Goal: Use online tool/utility: Utilize a website feature to perform a specific function

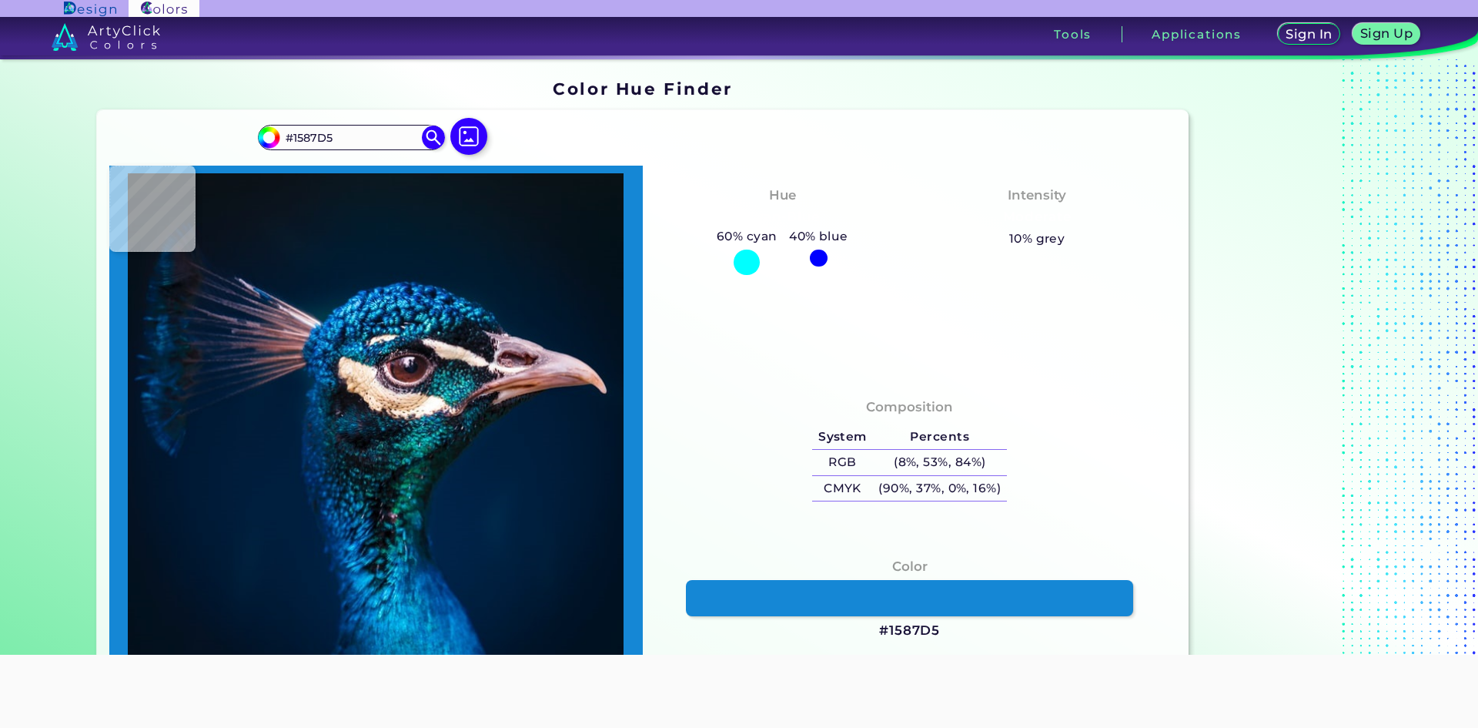
type input "#0d6bbd"
type input "#0D6BBD"
type input "#014c9c"
type input "#014C9C"
type input "#094c98"
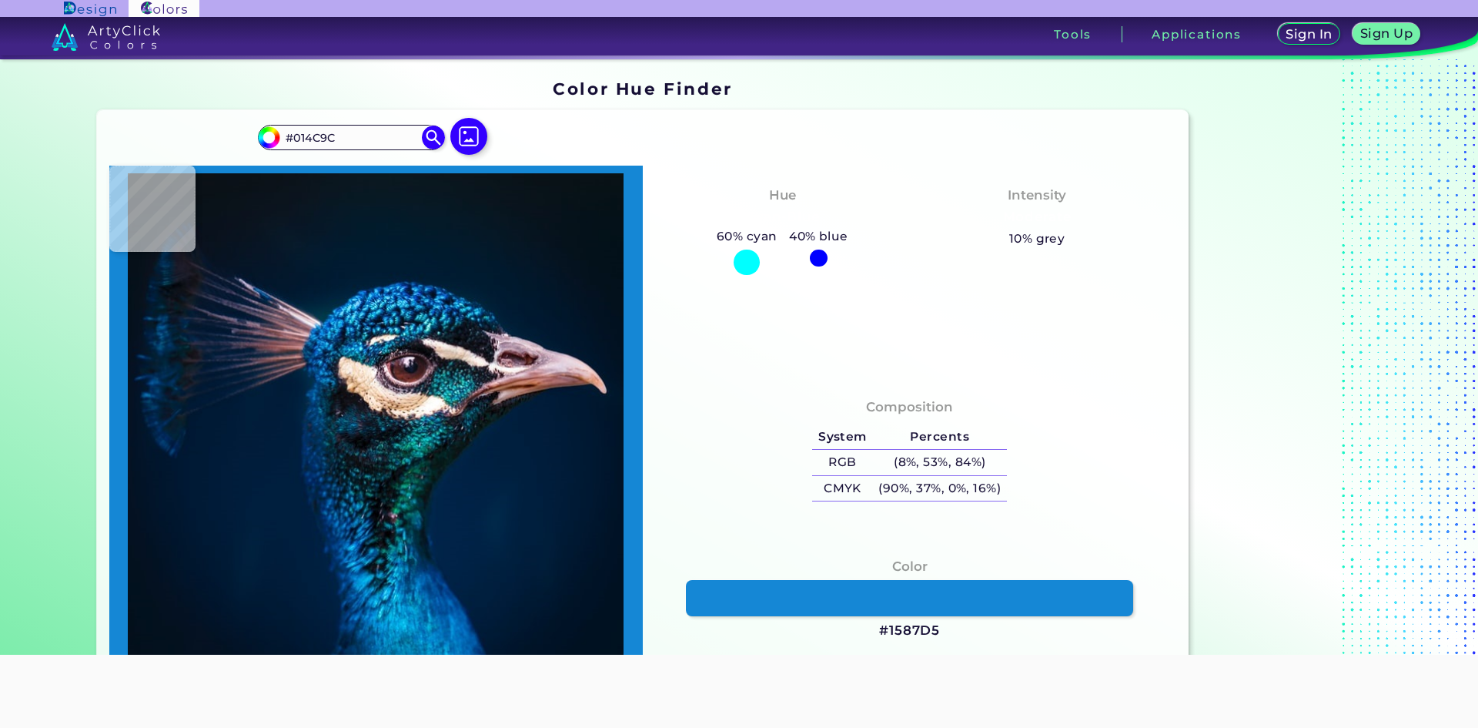
type input "#094C98"
type input "#063975"
type input "#238fde"
type input "#238FDE"
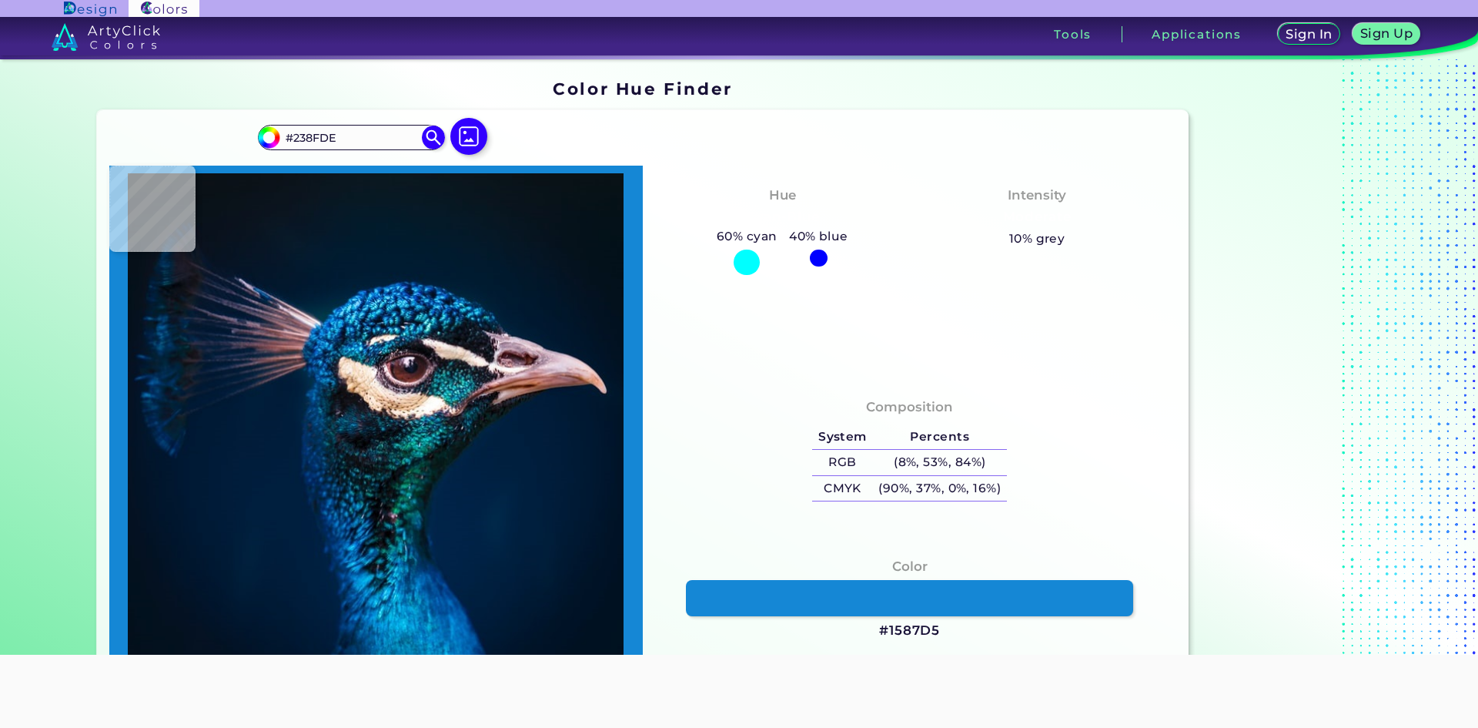
type input "#64cdfb"
type input "#64CDFB"
type input "#53c7f4"
type input "#53C7F4"
type input "#2690d8"
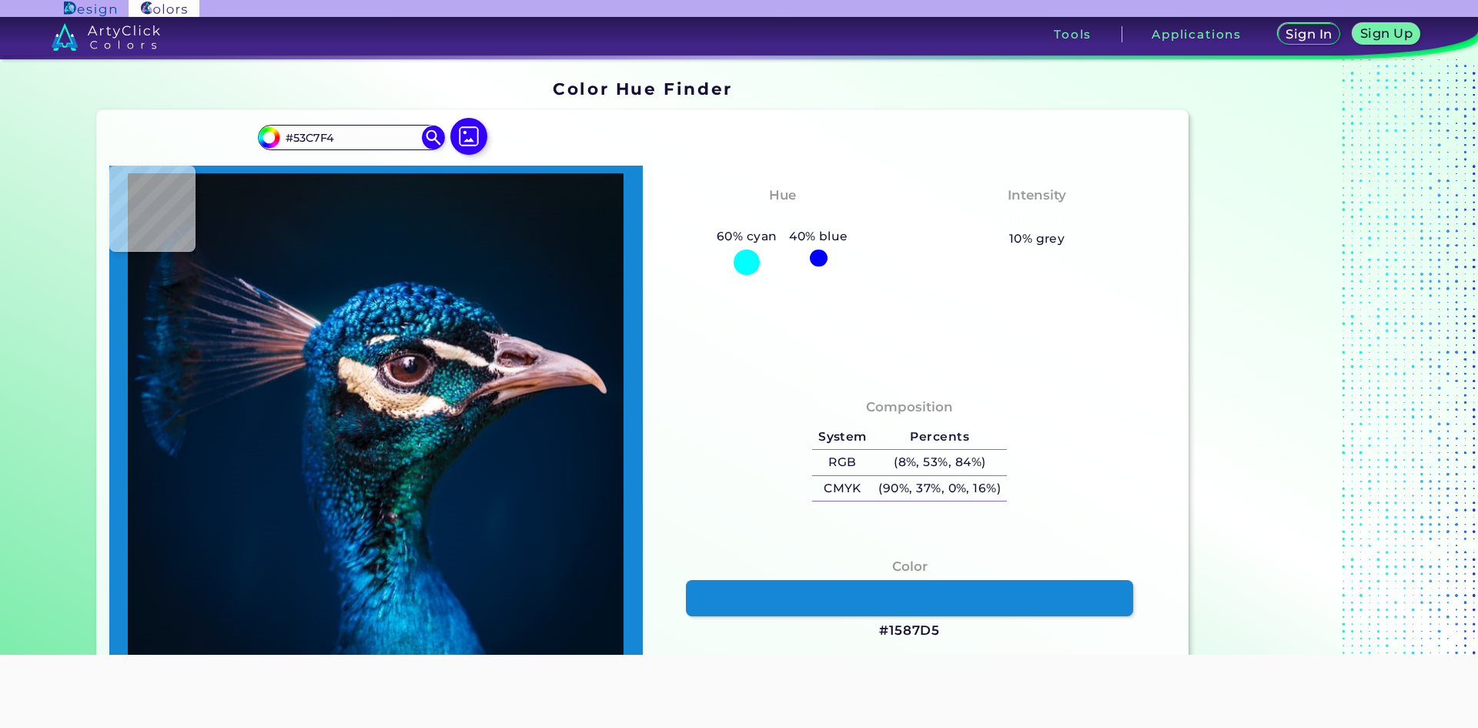
type input "#2690D8"
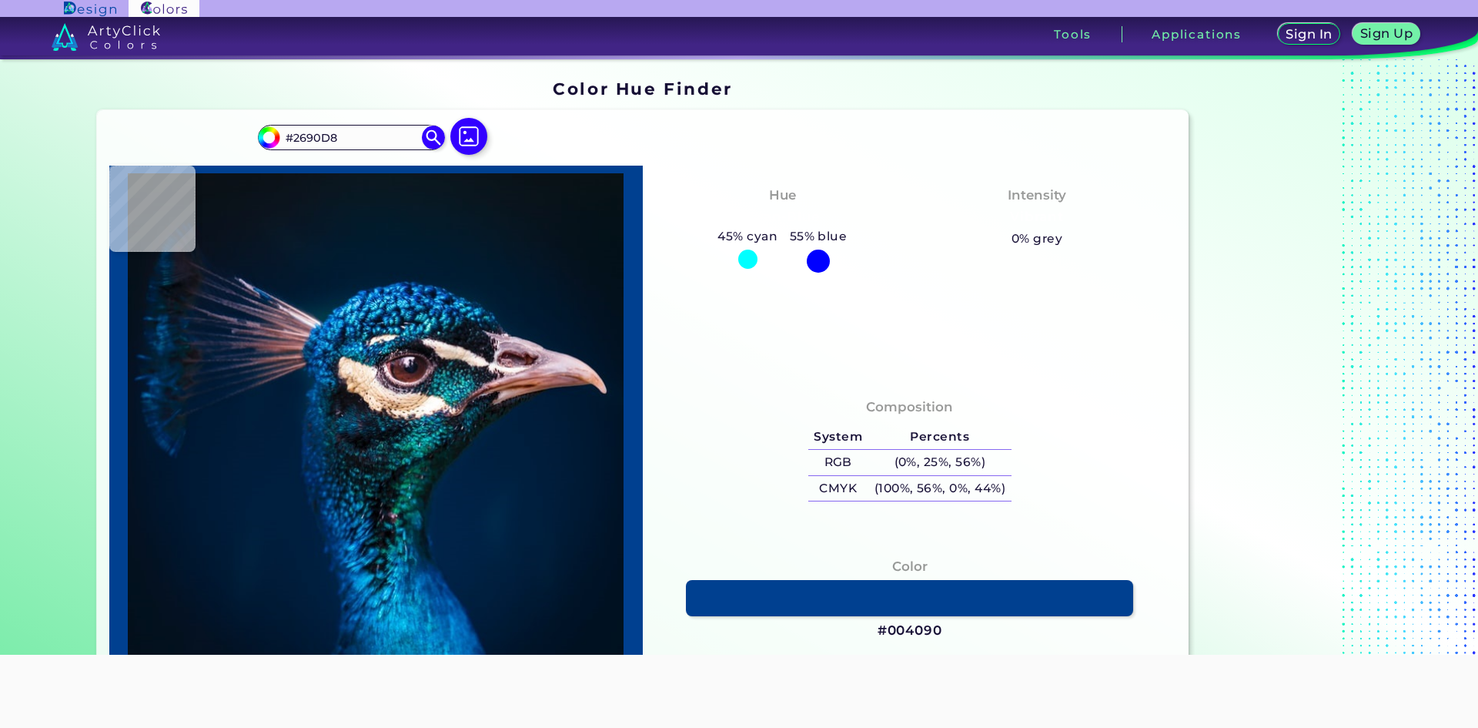
type input "#004090"
type input "#0558a5"
type input "#0558A5"
type input "#137ec7"
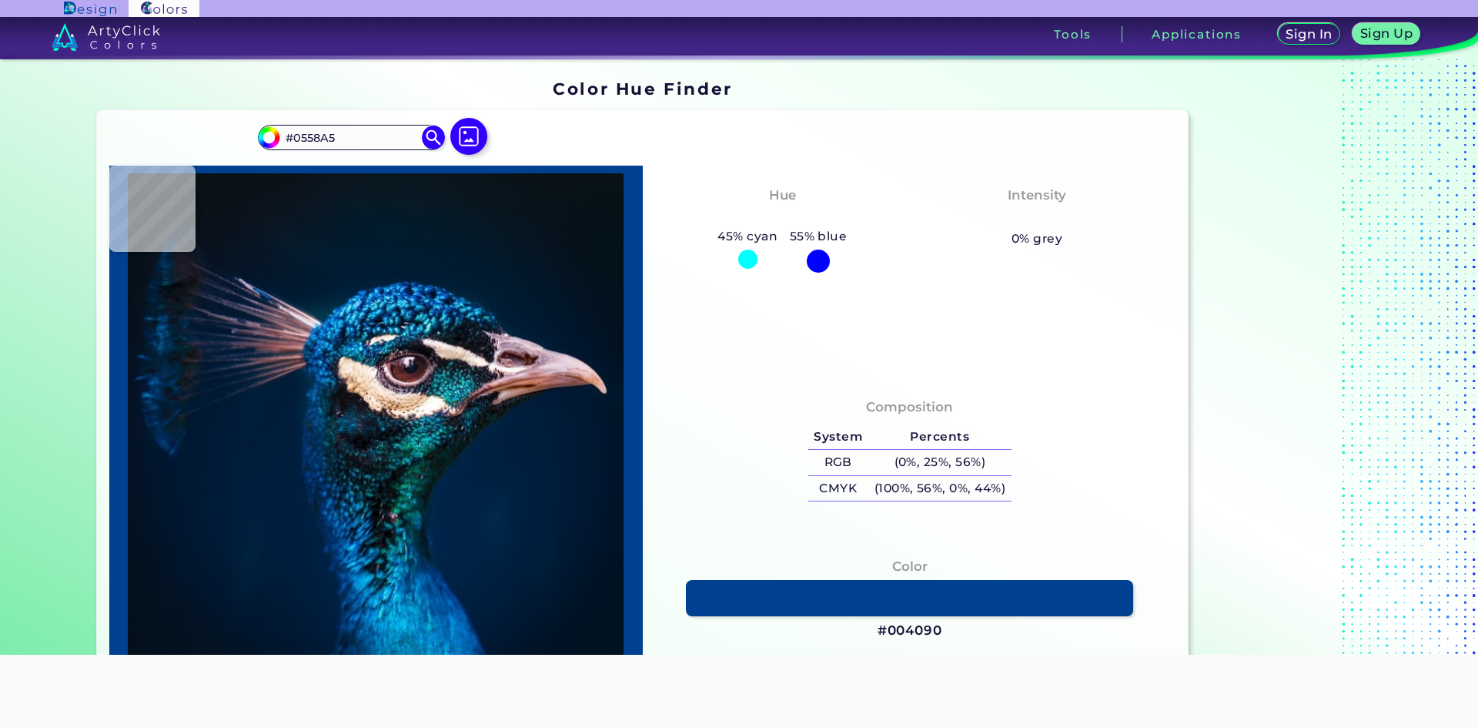
type input "#137EC7"
type input "#0272be"
type input "#0272BE"
type input "#0876c1"
type input "#0876C1"
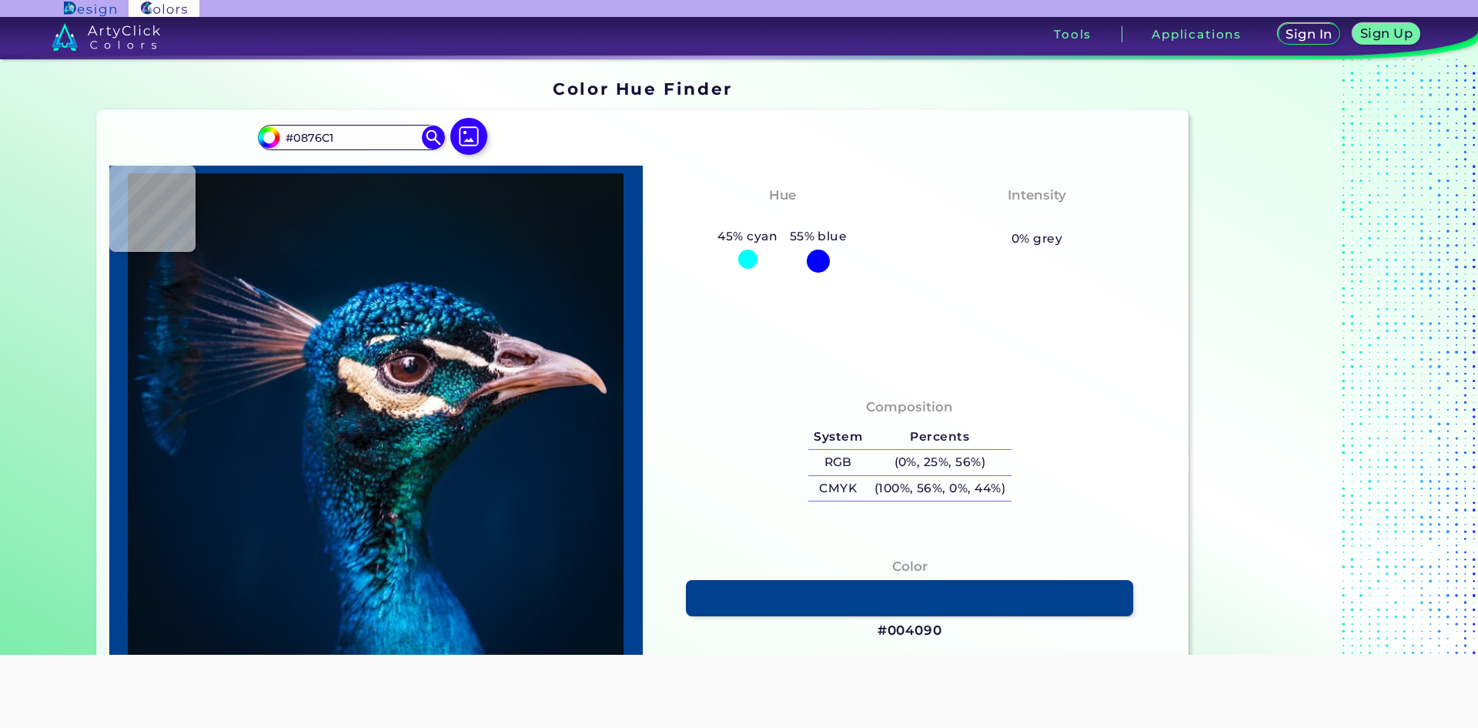
type input "#1173b8"
type input "#1173B8"
type input "#001e51"
type input "#001E51"
type input "#001643"
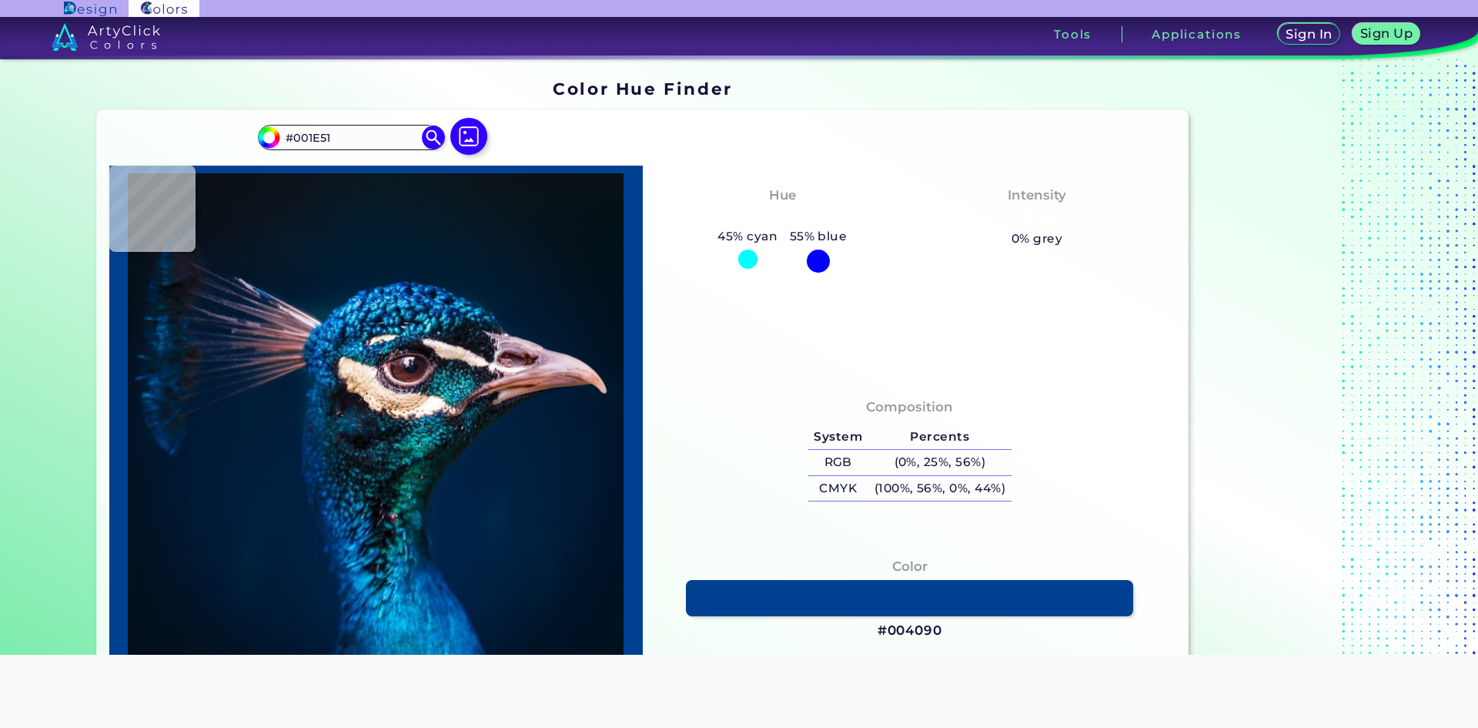
type input "#001643"
type input "#0d386e"
type input "#0D386E"
type input "#195799"
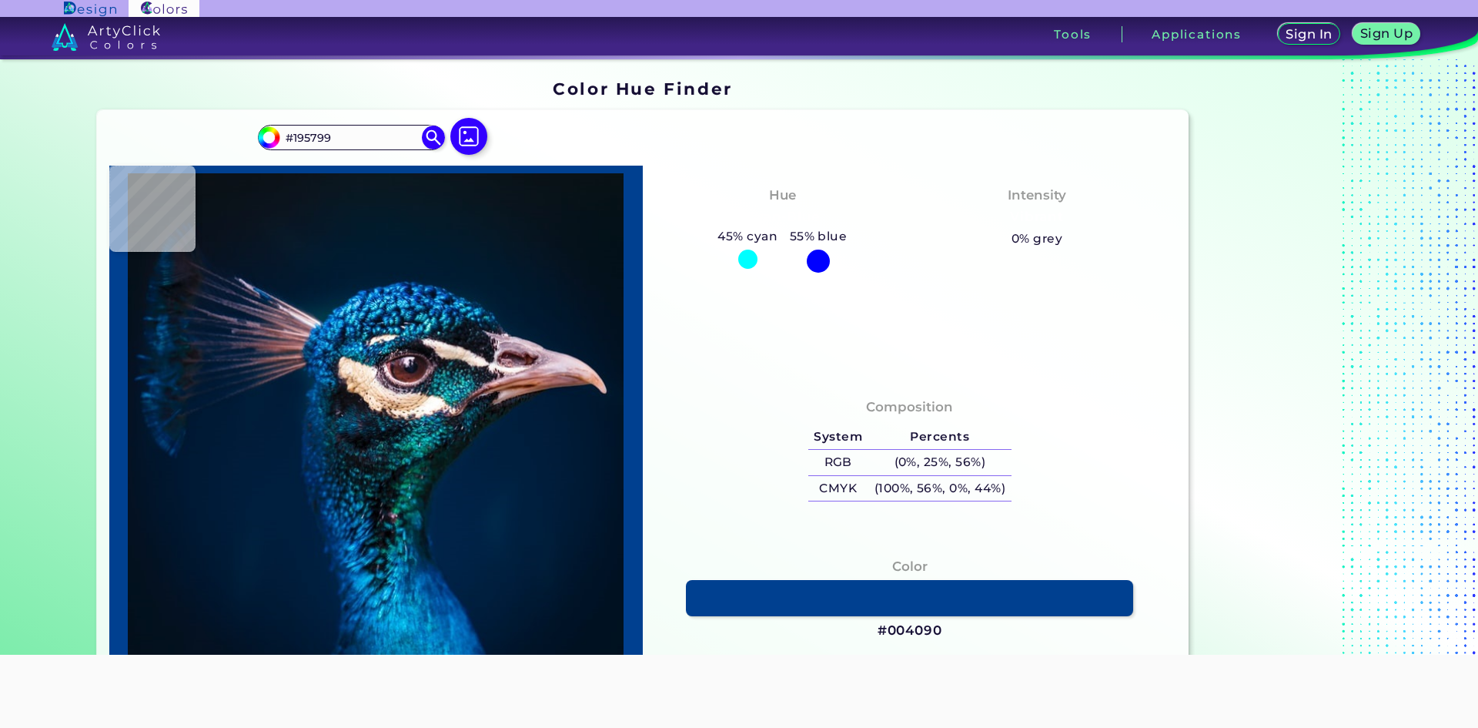
type input "#1763af"
type input "#1763AF"
type input "#0855a5"
type input "#0855A5"
type input "#1976cd"
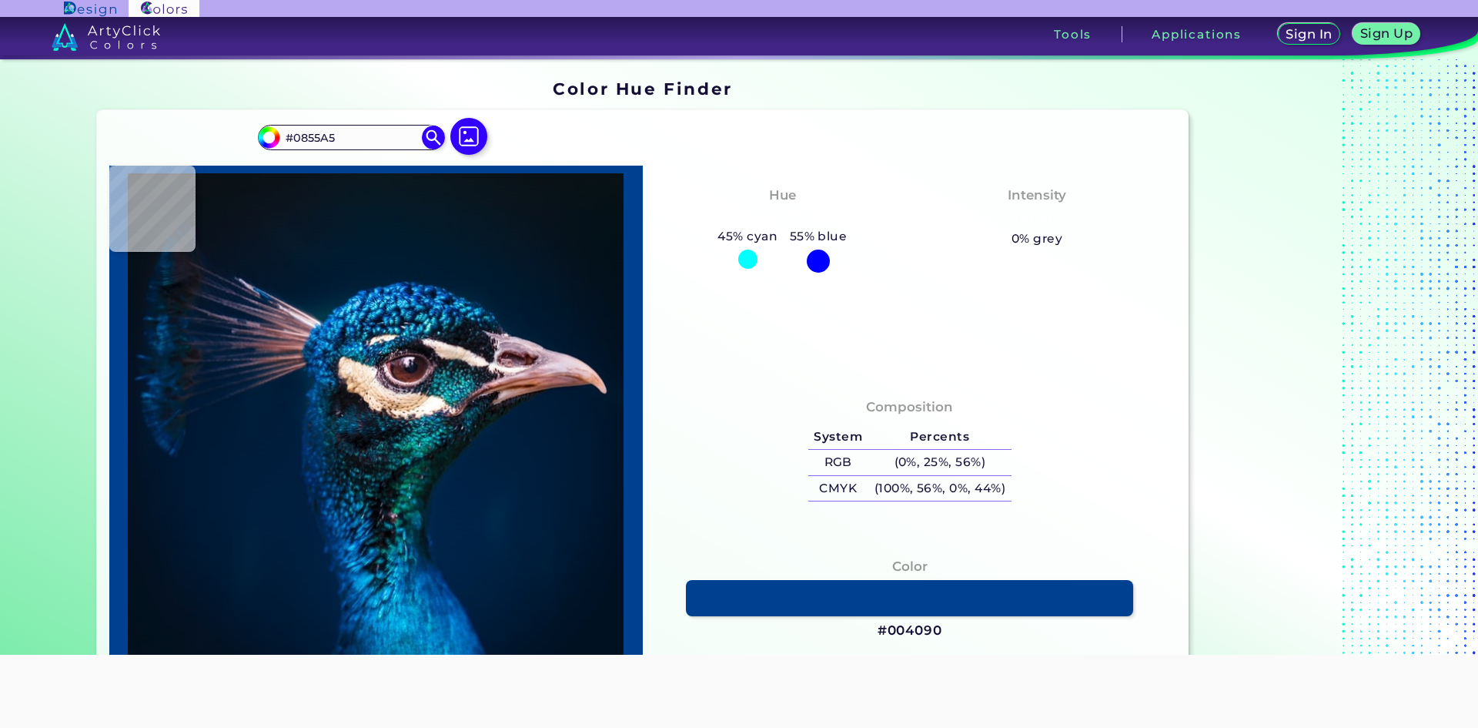
type input "#1976CD"
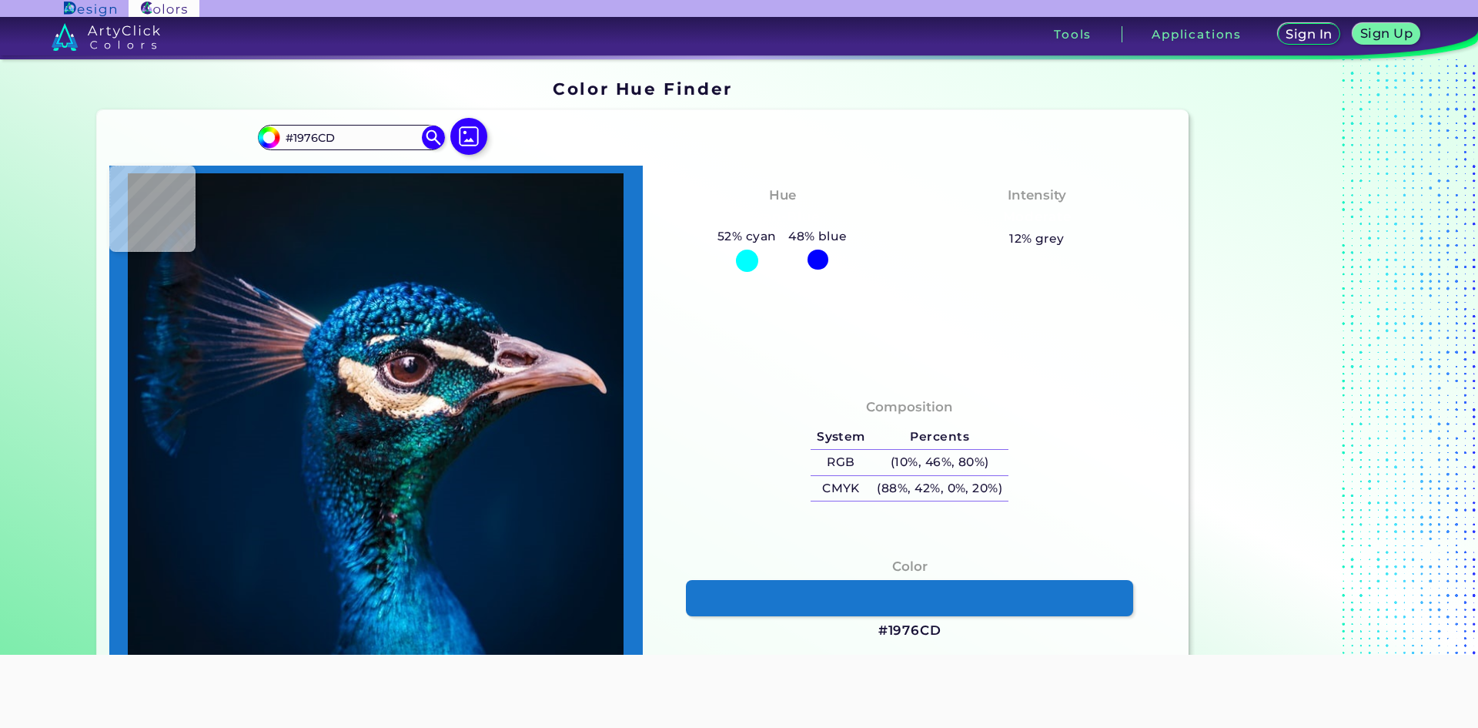
type input "#0055a6"
type input "#0055A6"
type input "#035da1"
type input "#035DA1"
type input "#1e7fba"
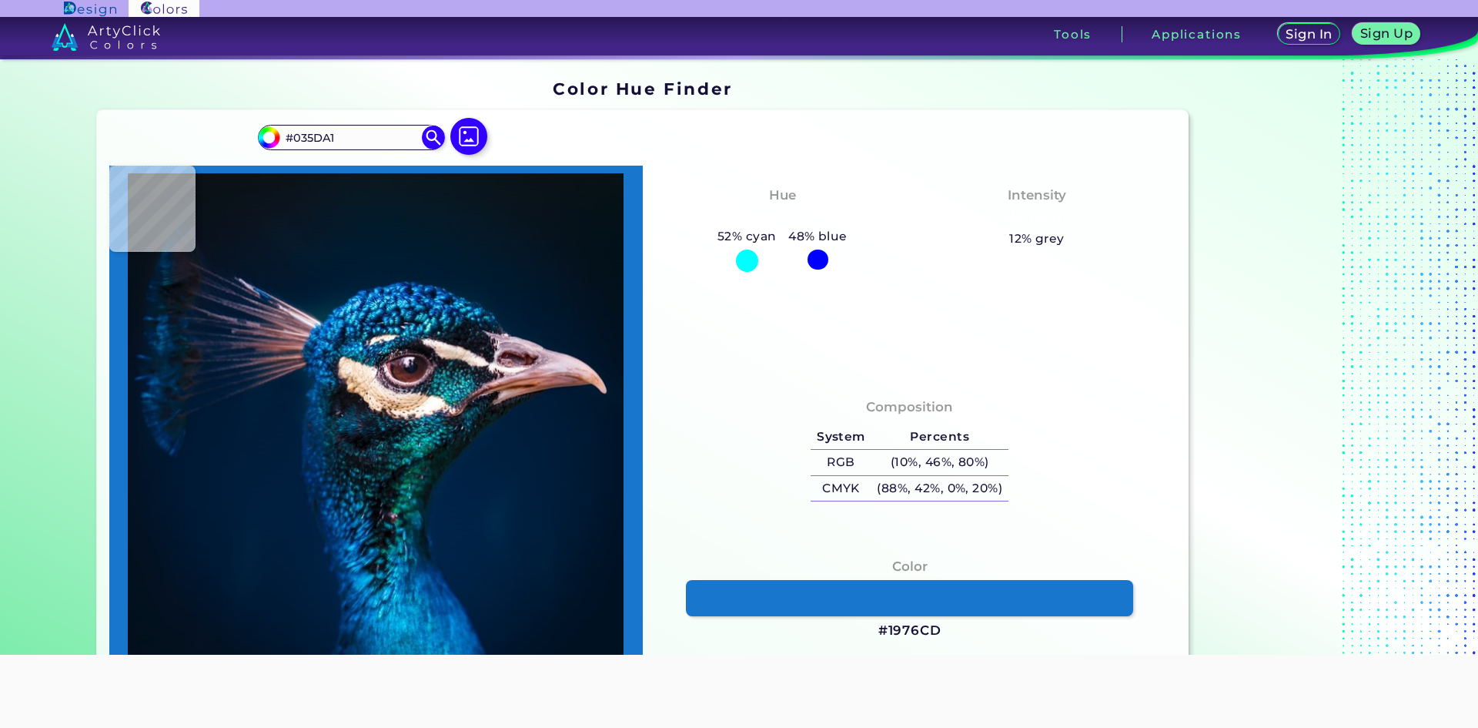
type input "#1E7FBA"
type input "#34add8"
type input "#34ADD8"
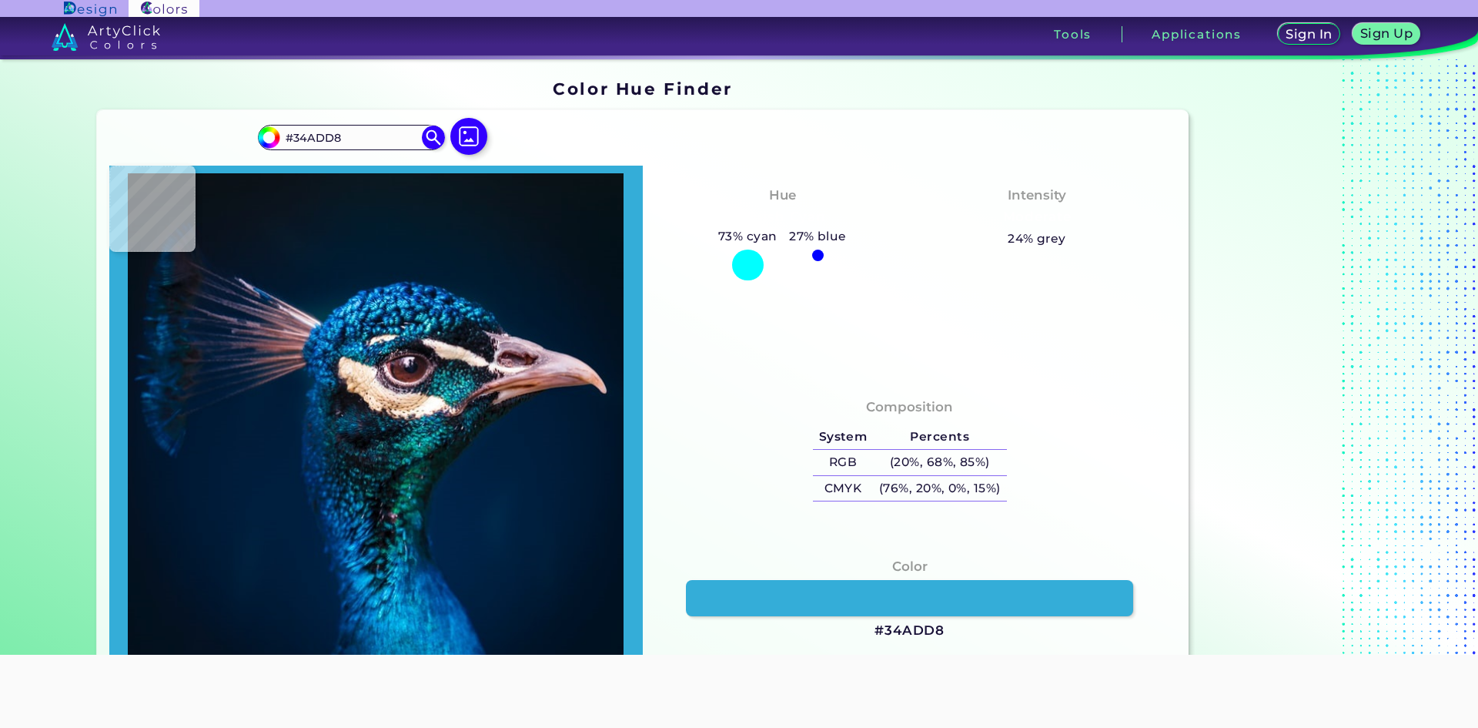
type input "#39a6cf"
type input "#39A6CF"
type input "#227da9"
type input "#227DA9"
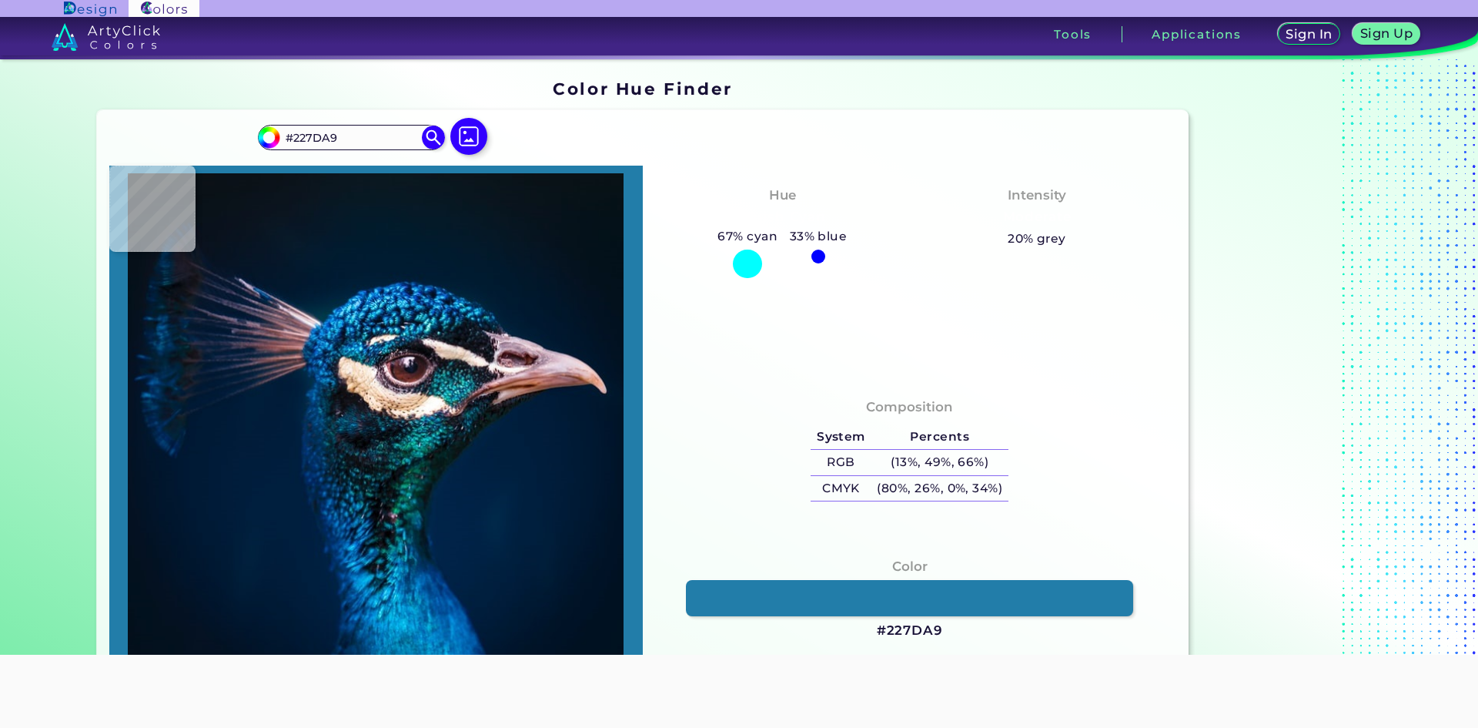
type input "#065692"
type input "#2387be"
type input "#2387BE"
type input "#4cb8eb"
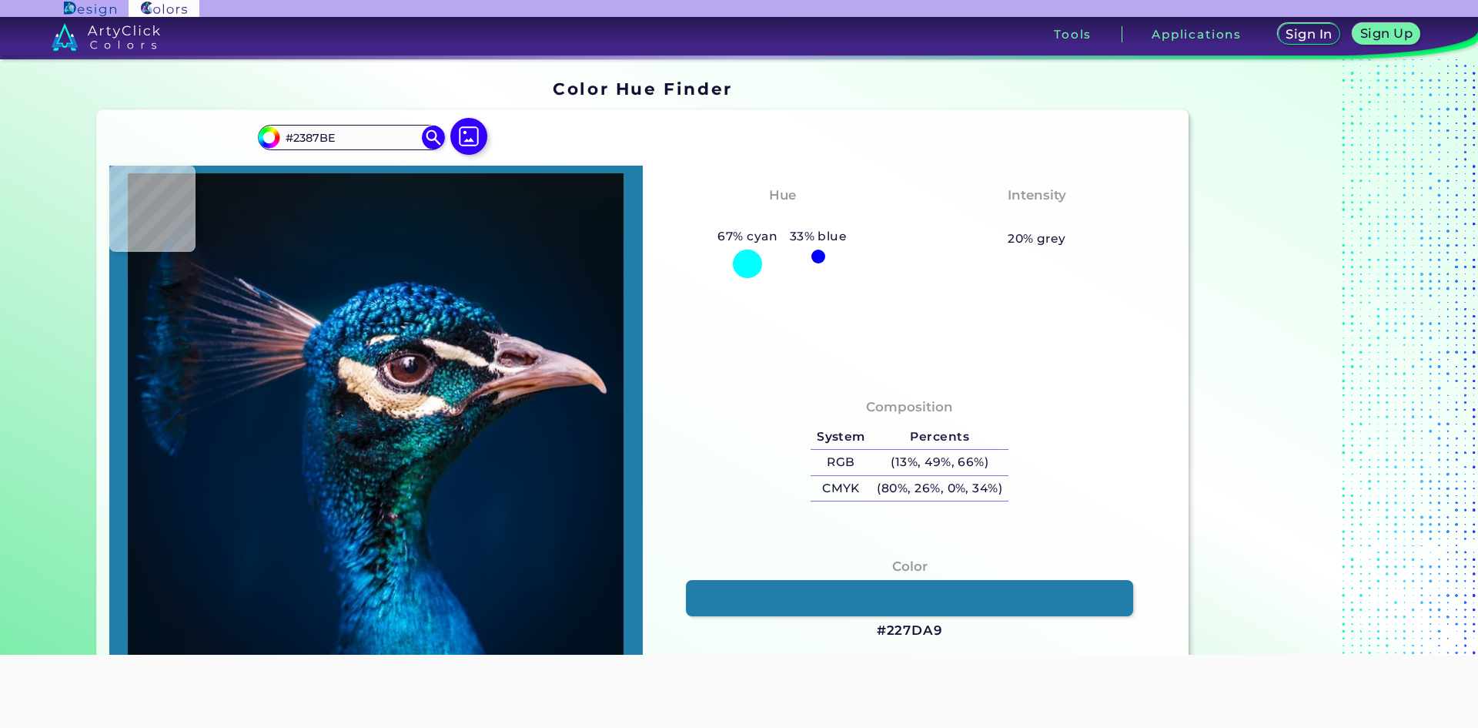
type input "#4CB8EB"
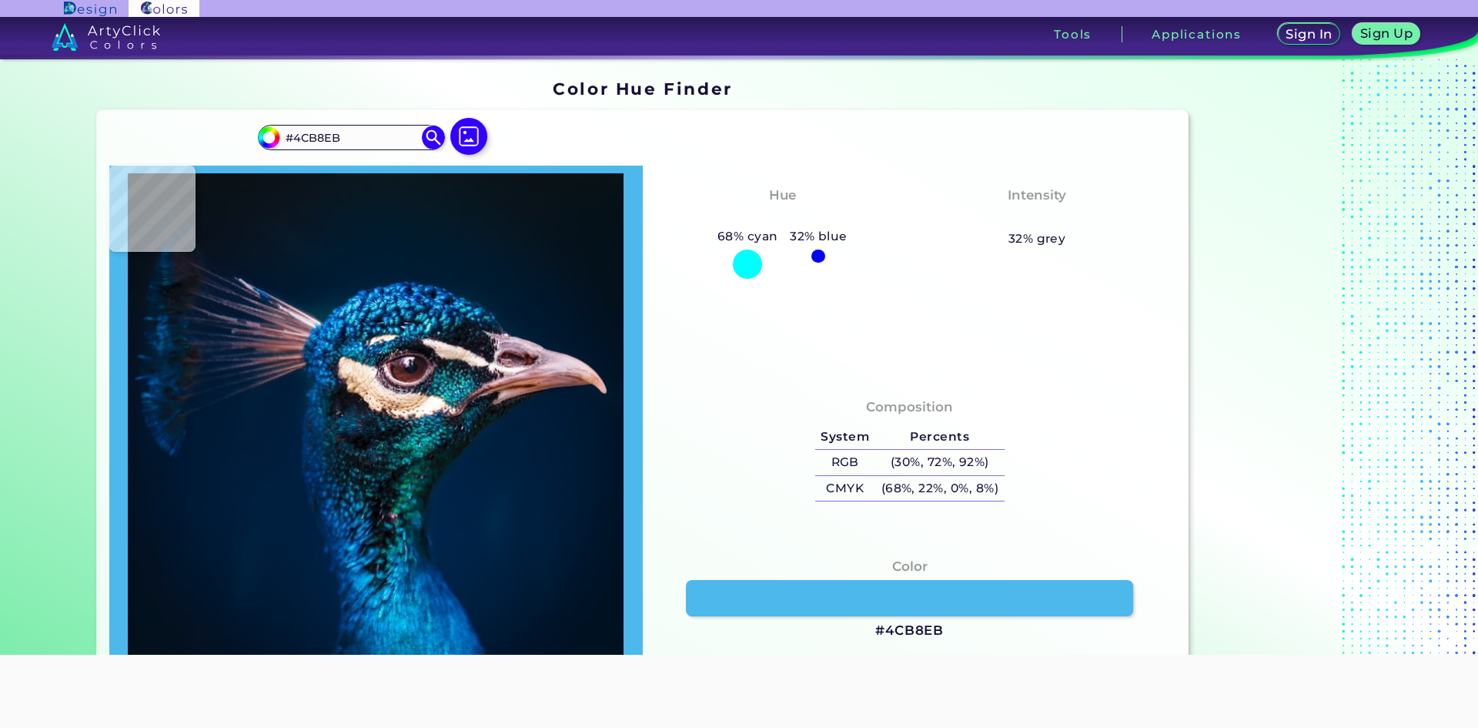
type input "#003e79"
type input "#003E79"
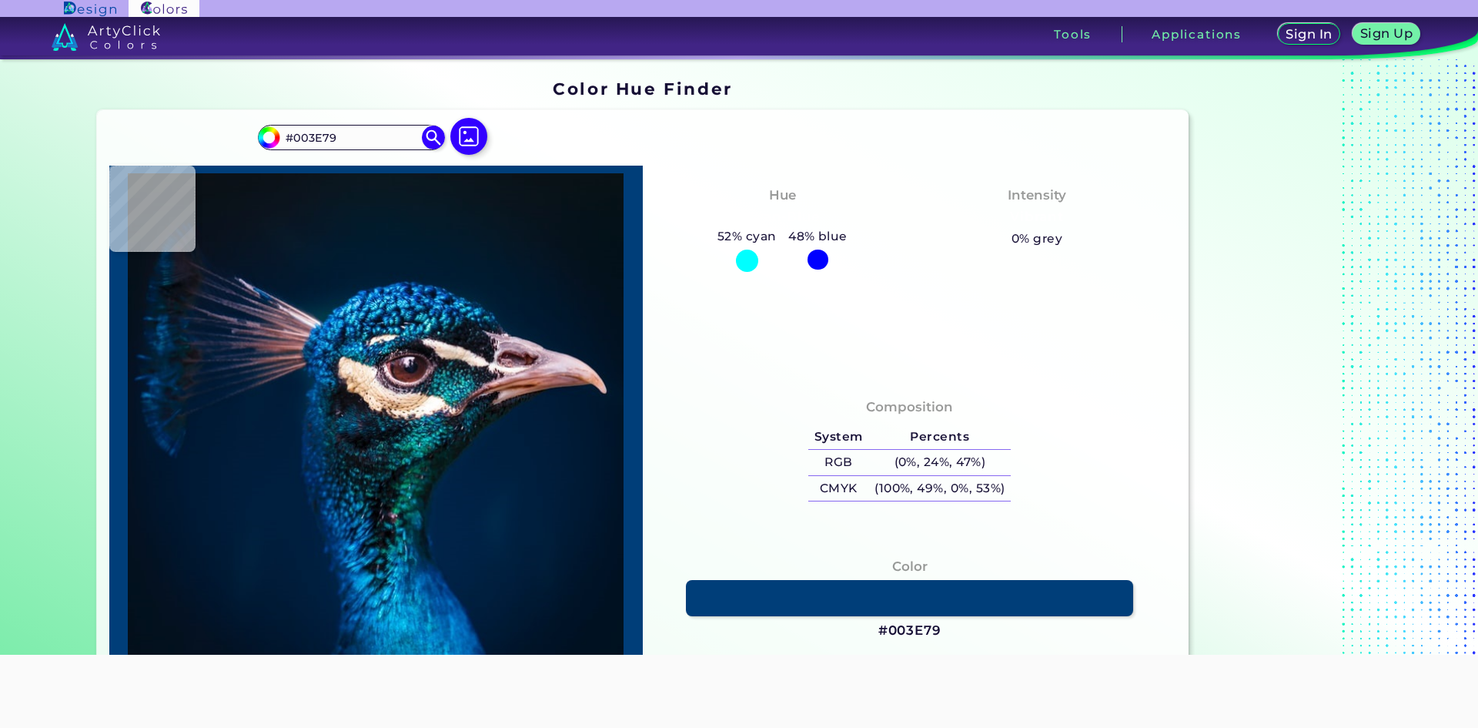
type input "#01467b"
type input "#01467B"
type input "#0a608a"
type input "#0A608A"
type input "#26a1d5"
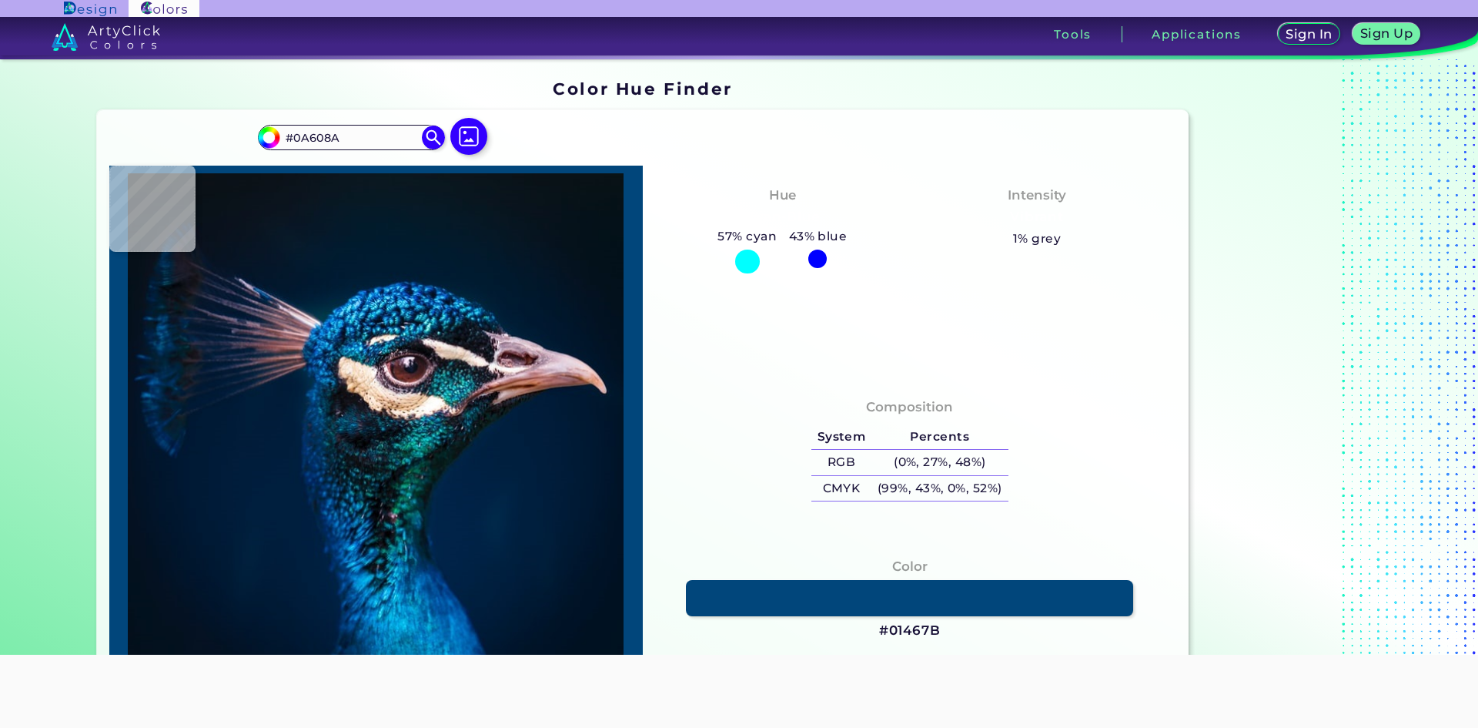
type input "#26A1D5"
type input "#37c9ec"
type input "#37C9EC"
type input "#04568e"
type input "#04568E"
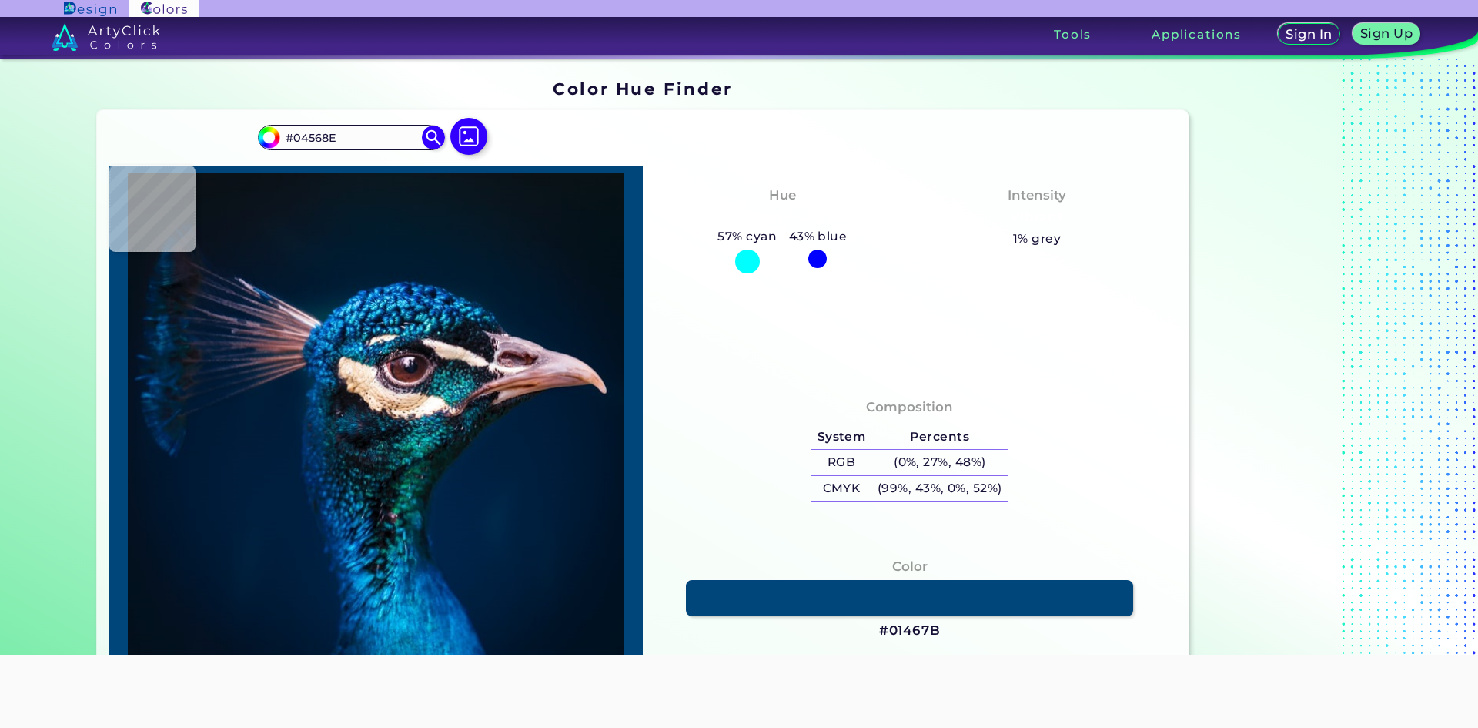
type input "#021d40"
type input "#021D40"
type input "#06162d"
type input "#06162D"
type input "#011226"
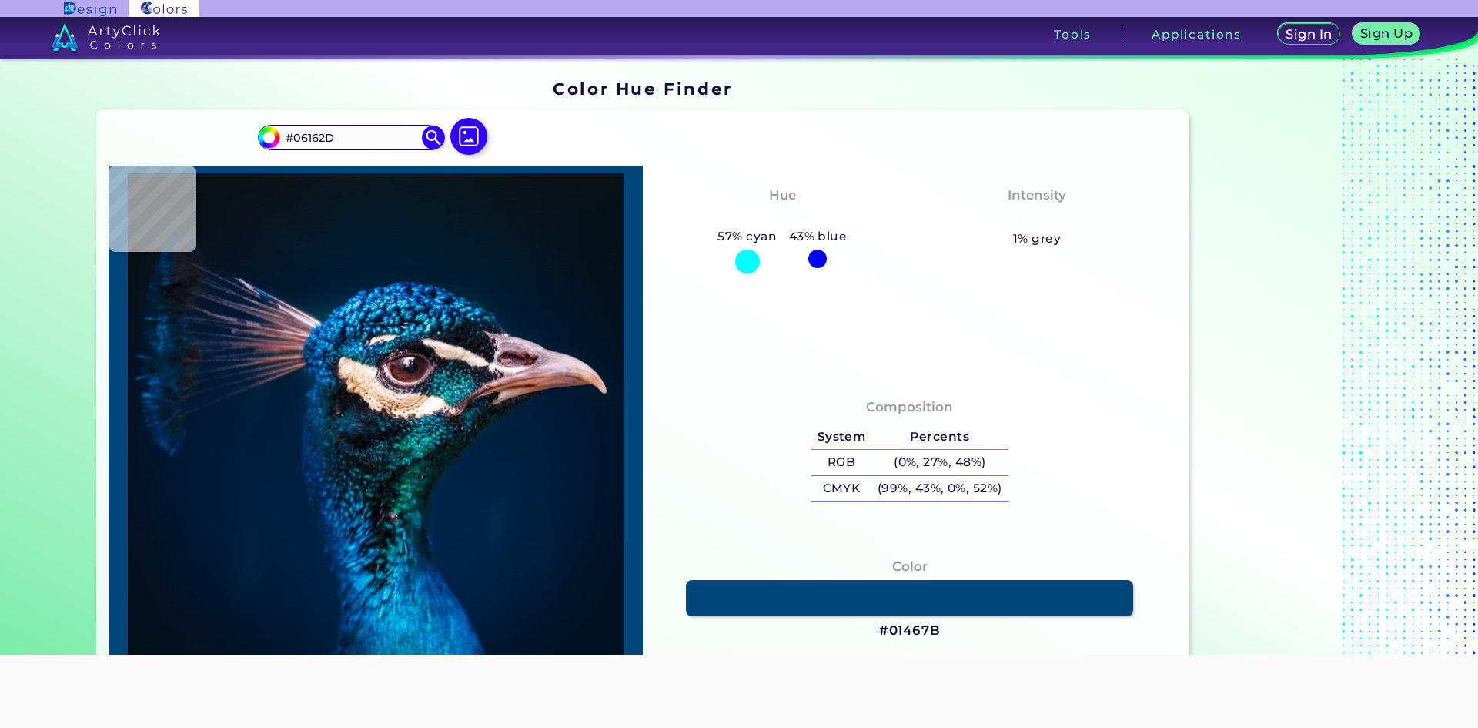
type input "#011226"
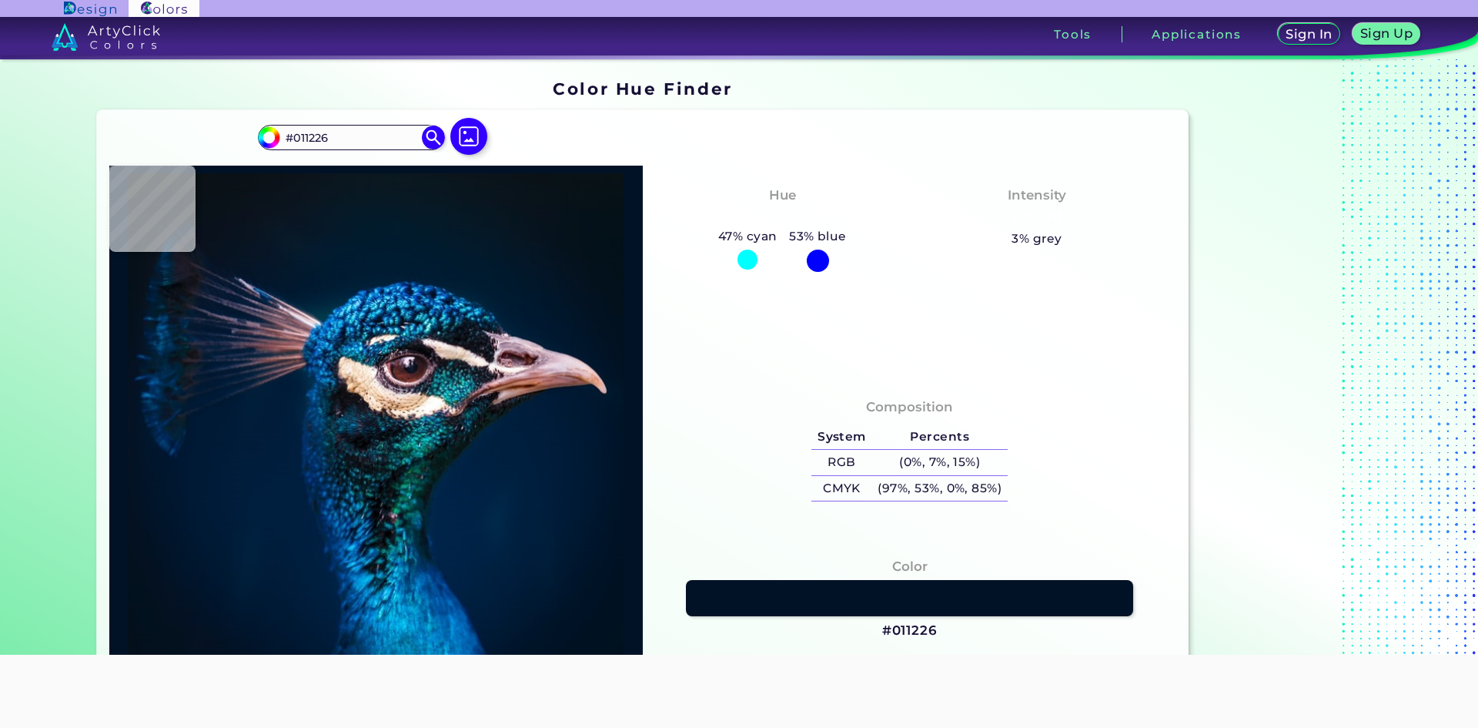
type input "#000d20"
type input "#000D20"
type input "#000c1c"
type input "#000C1C"
type input "#010f1f"
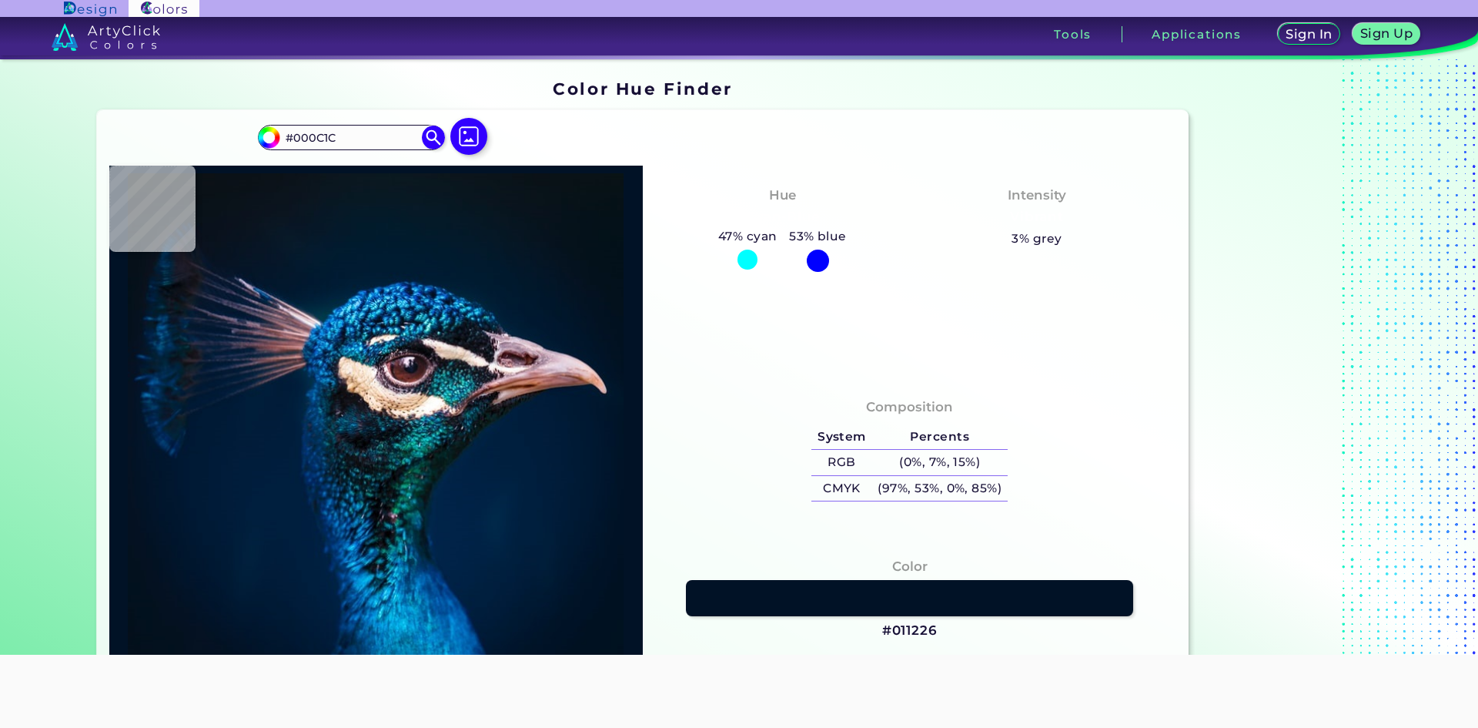
type input "#010F1F"
type input "#063f6d"
type input "#063F6D"
type input "#2db1ee"
type input "#2DB1EE"
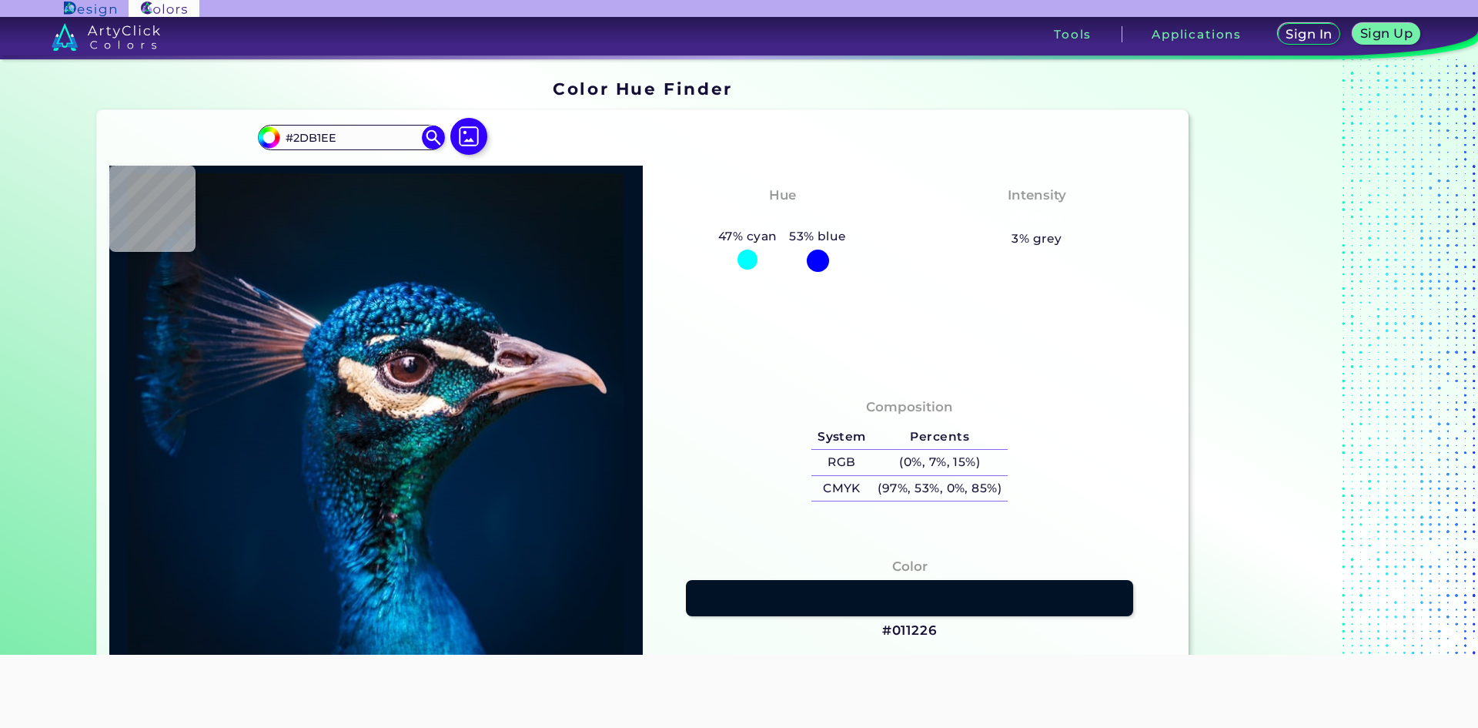
type input "#1e87d1"
type input "#1E87D1"
type input "#0f5093"
type input "#0F5093"
type input "#5be3ff"
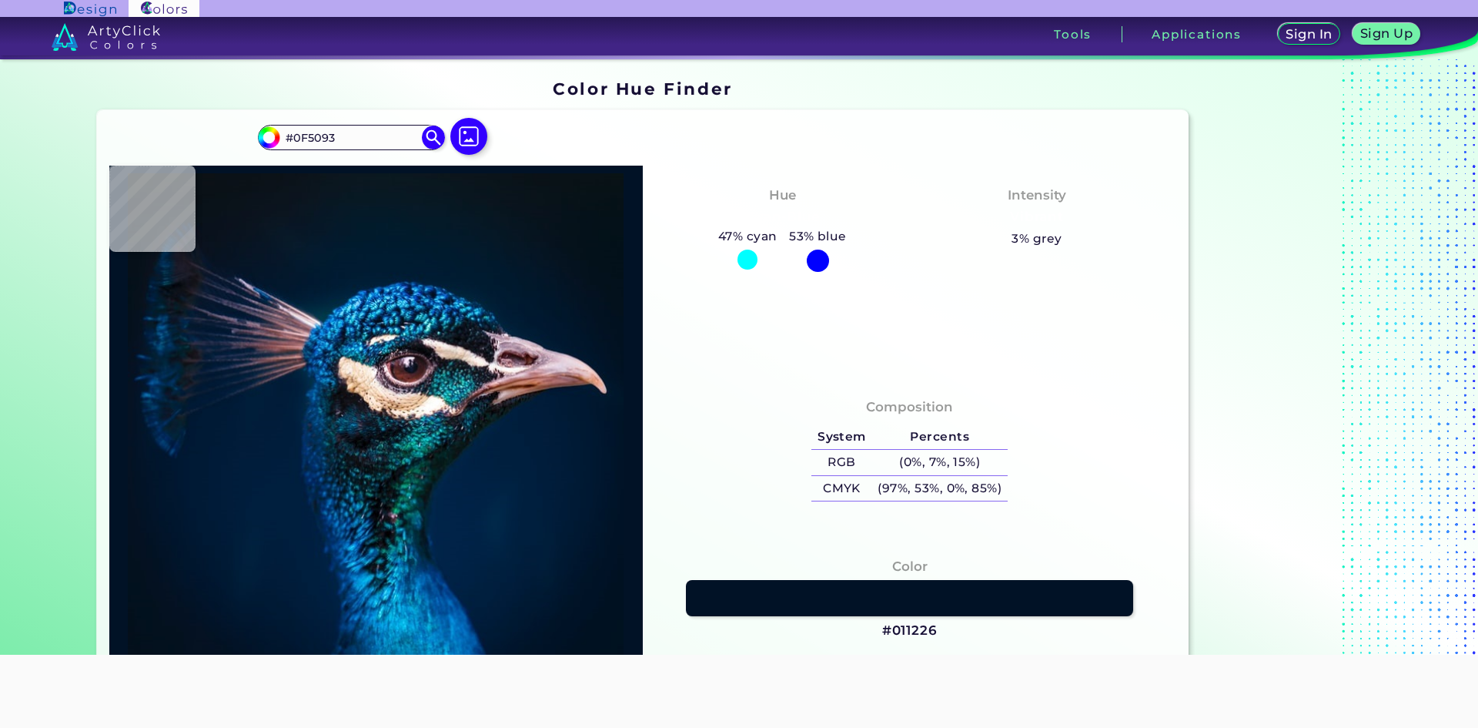
type input "#5BE3FF"
type input "#3abbf1"
type input "#3ABBF1"
type input "#00255a"
type input "#00255A"
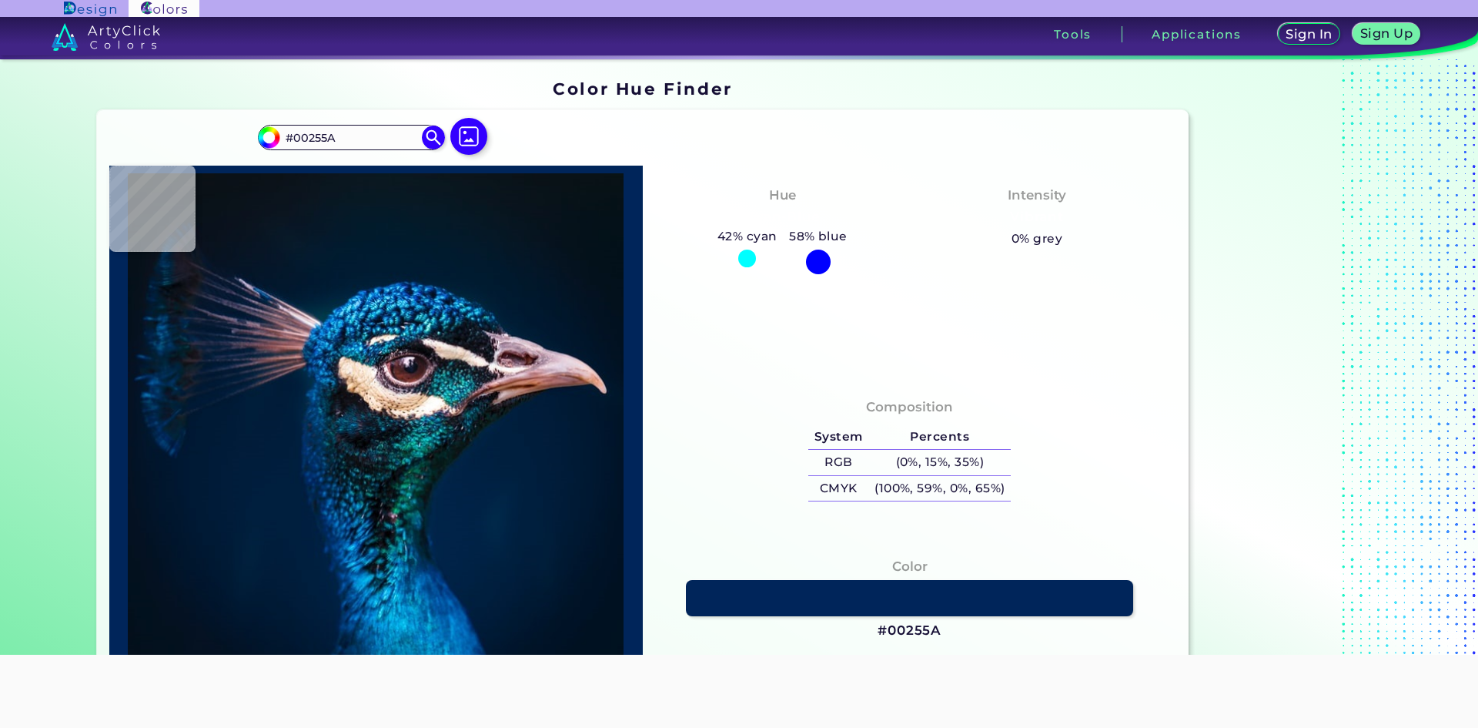
type input "#0b447f"
type input "#0B447F"
type input "#042155"
type input "#0b4ba4"
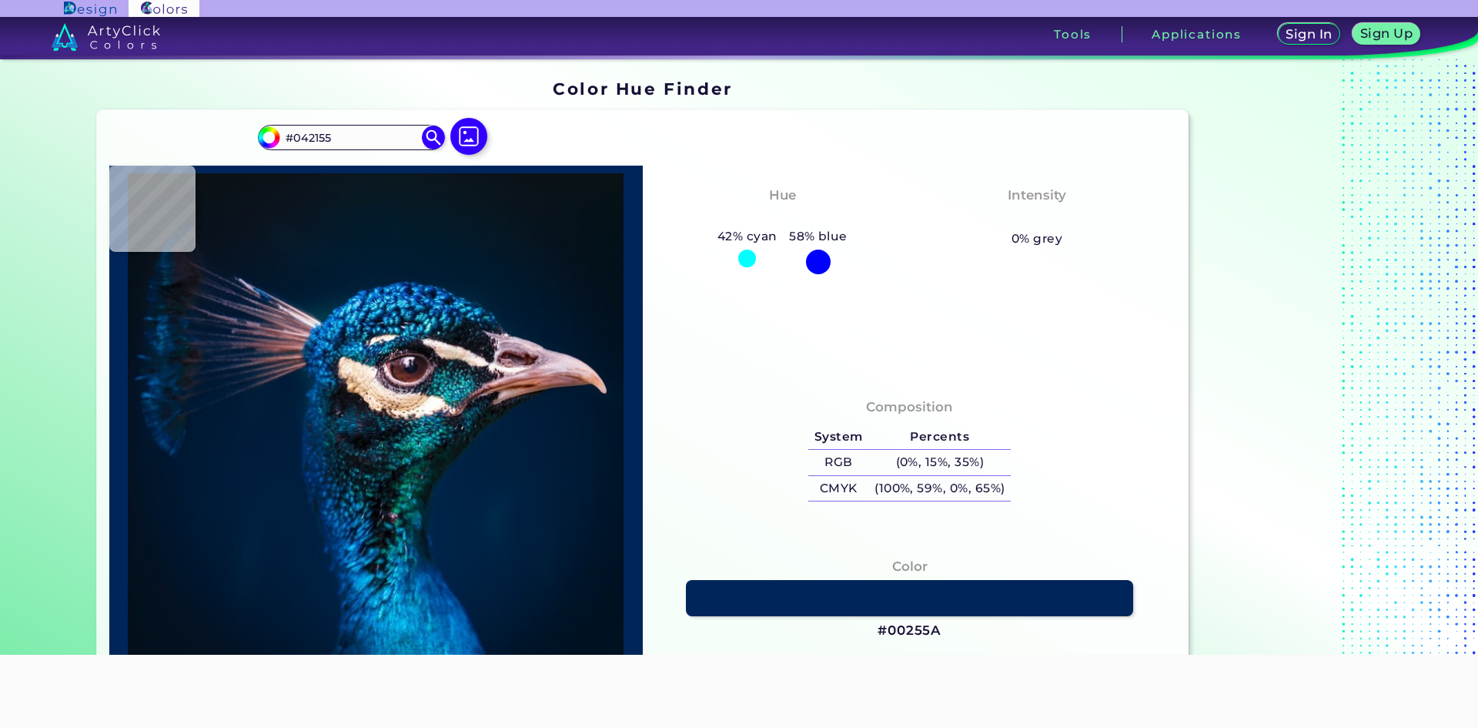
type input "#0B4BA4"
type input "#125590"
type input "#002c51"
type input "#002C51"
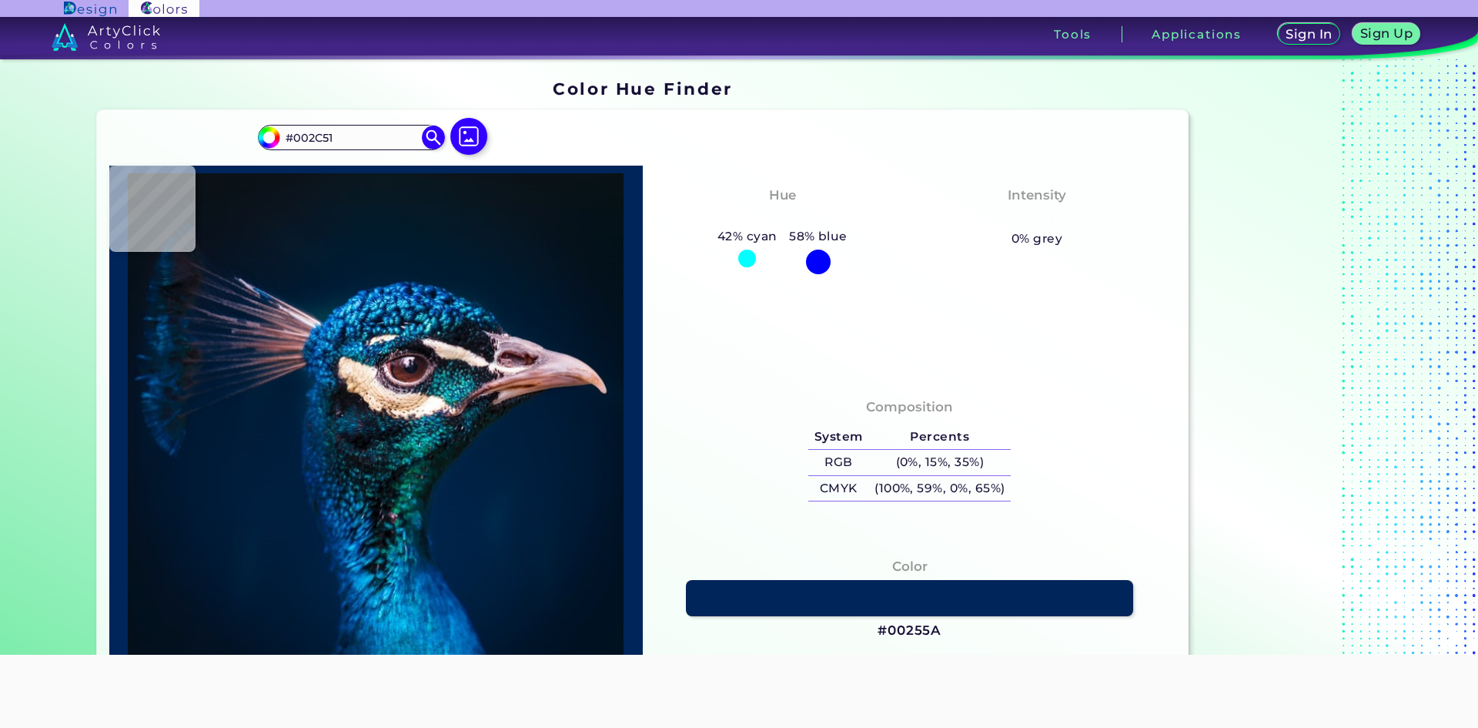
type input "#001e38"
type input "#001E38"
type input "#001c32"
type input "#001C32"
type input "#011b32"
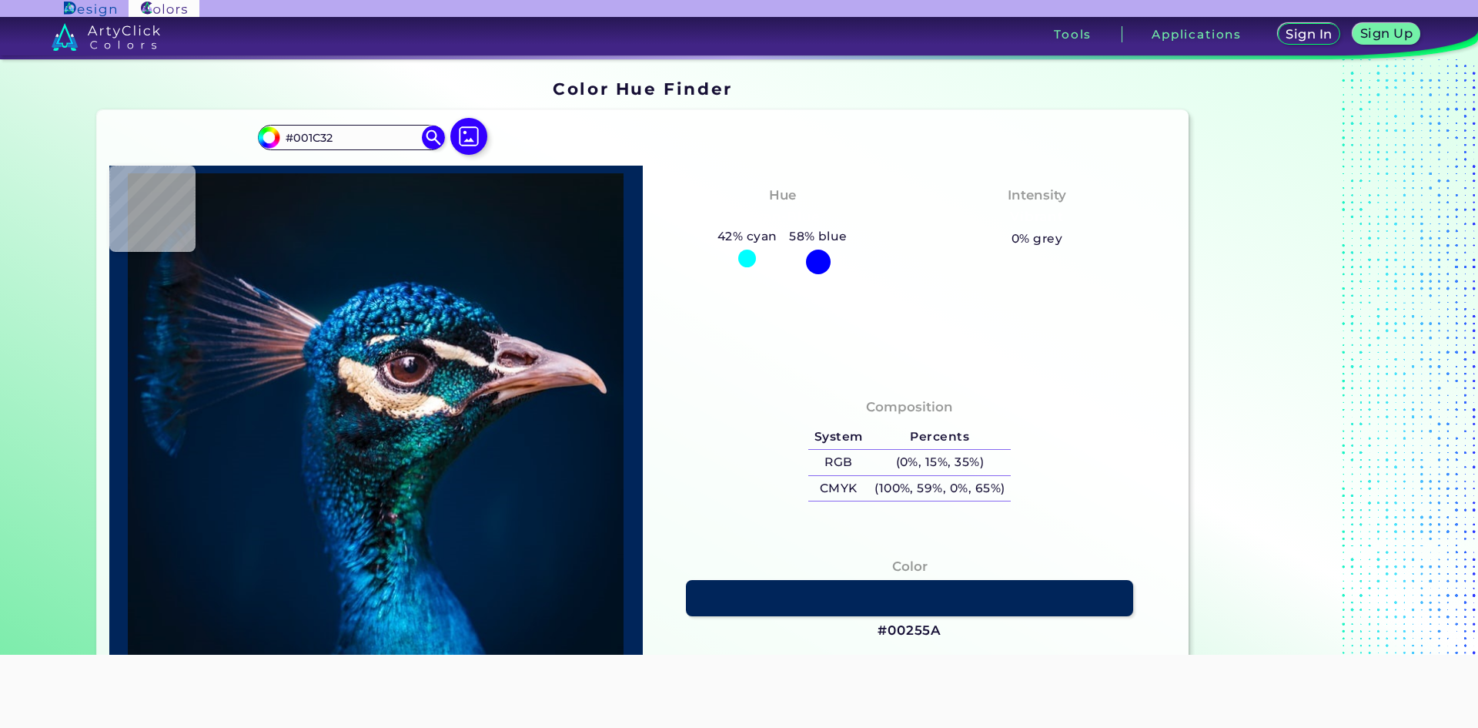
type input "#011B32"
type input "#001c31"
type input "#001C31"
type input "#011b2c"
type input "#011B2C"
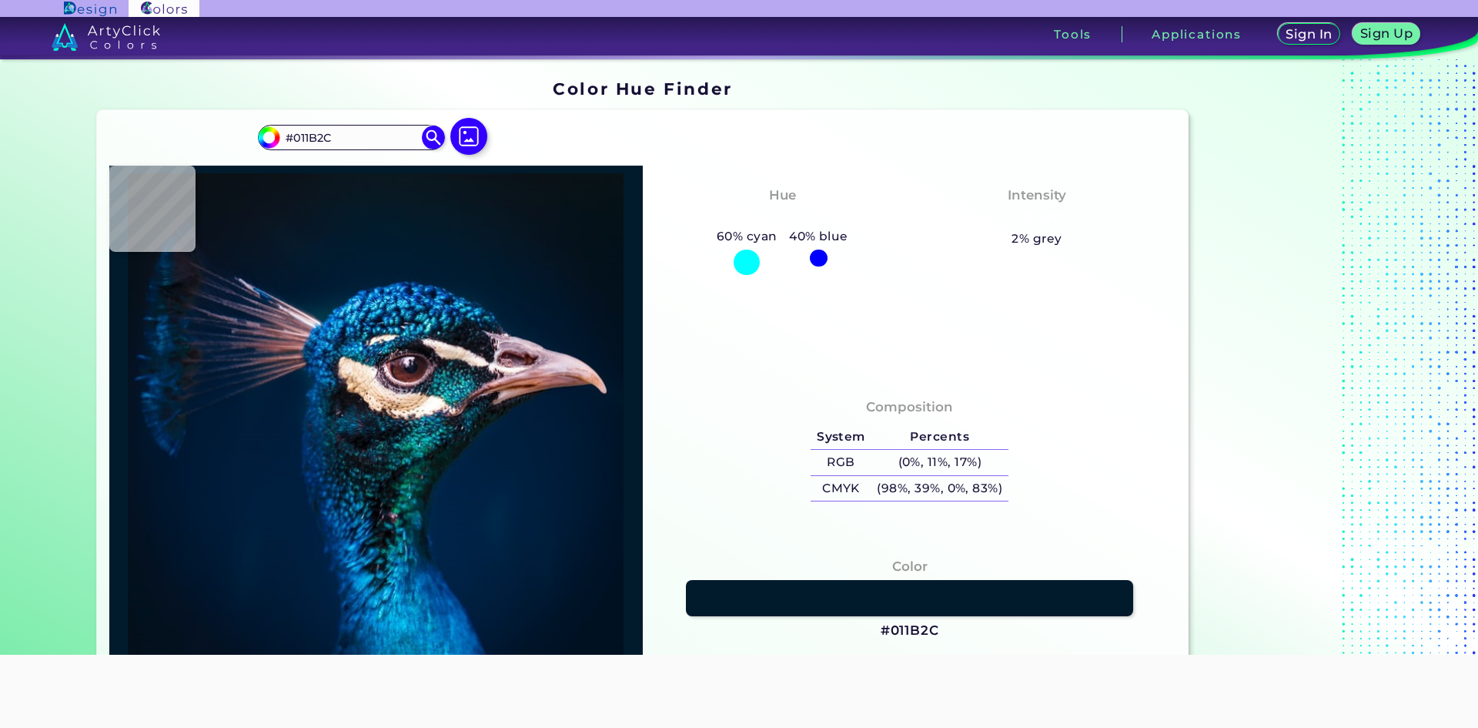
type input "#071a26"
type input "#071A26"
type input "#0a1820"
type input "#0A1820"
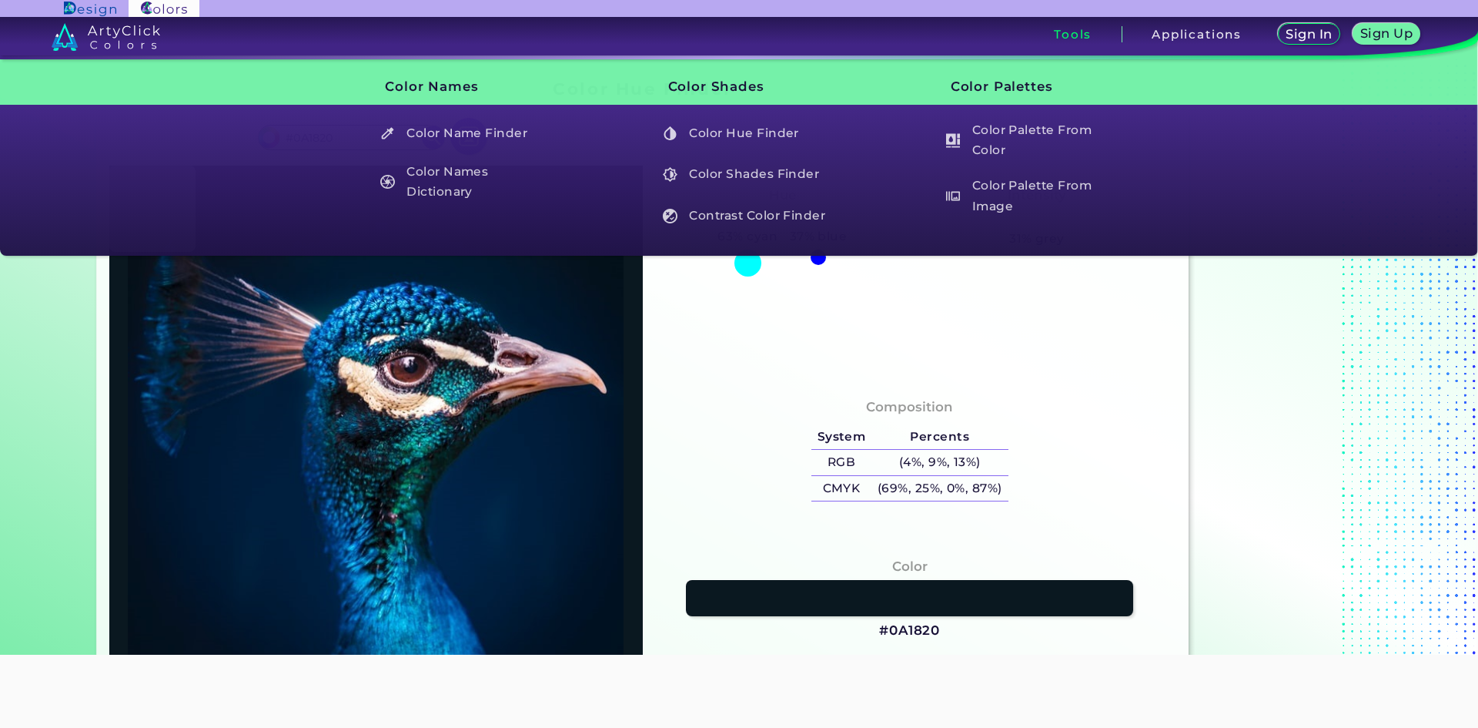
type input "#000000"
type input "#021019"
type input "#03111b"
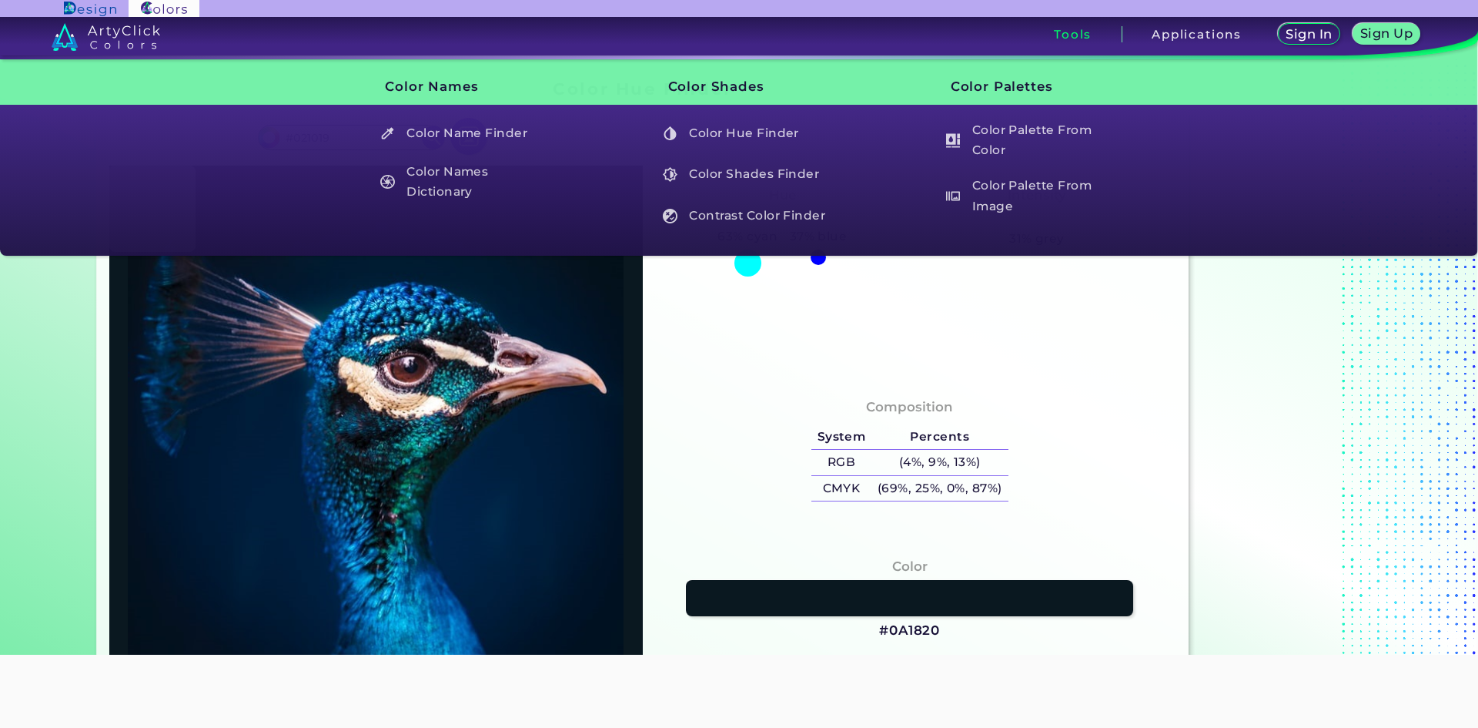
type input "#03111B"
type input "#03111c"
type input "#03111C"
type input "#03111e"
type input "#03111E"
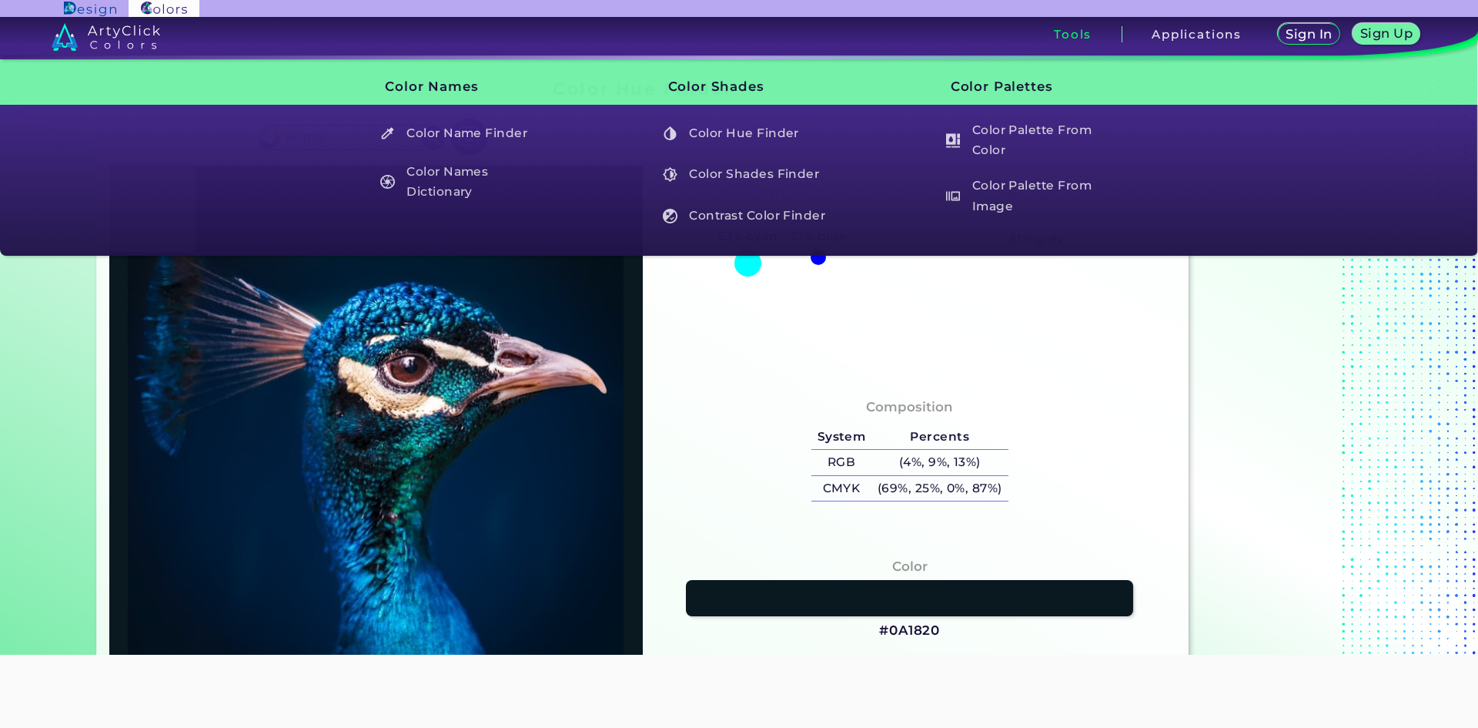
type input "#041121"
type input "#021425"
type input "#001629"
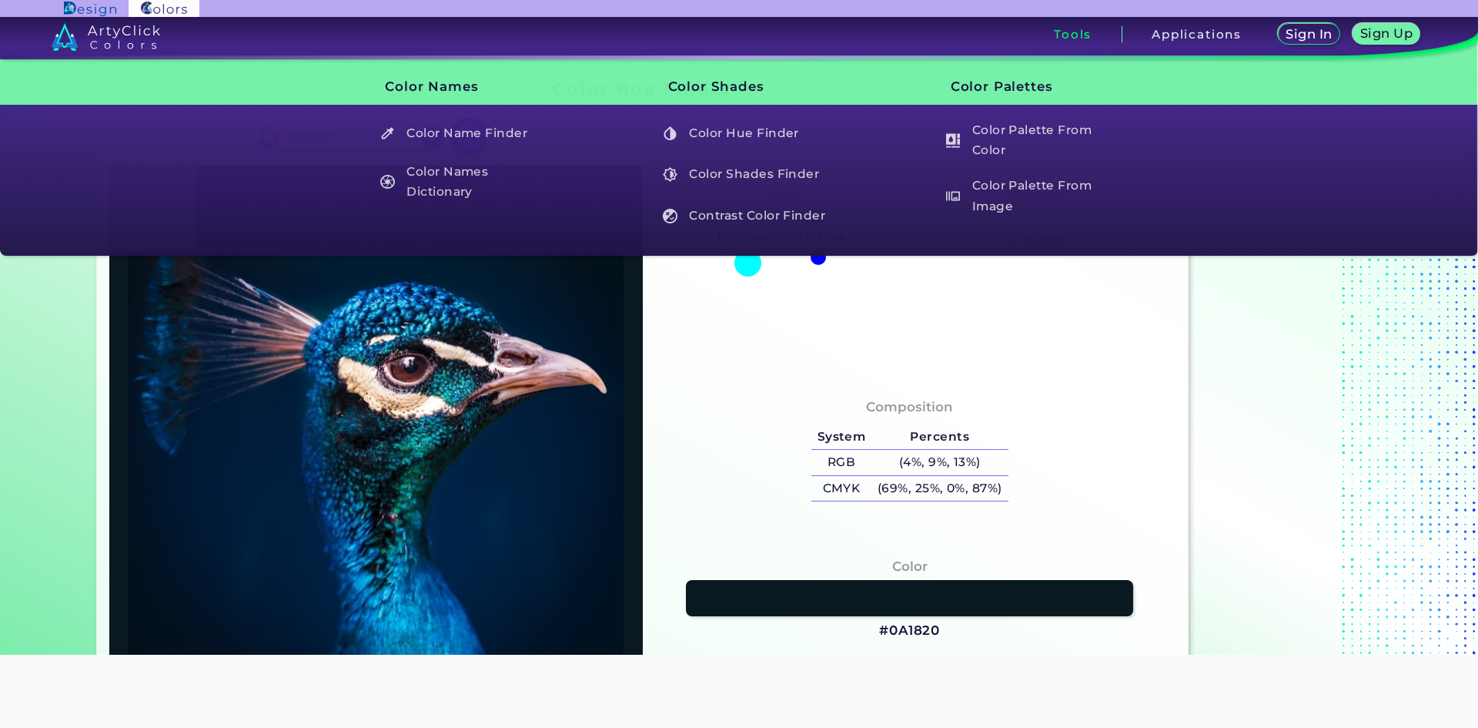
type input "#001629"
type input "#00162b"
type input "#00162B"
type input "#021830"
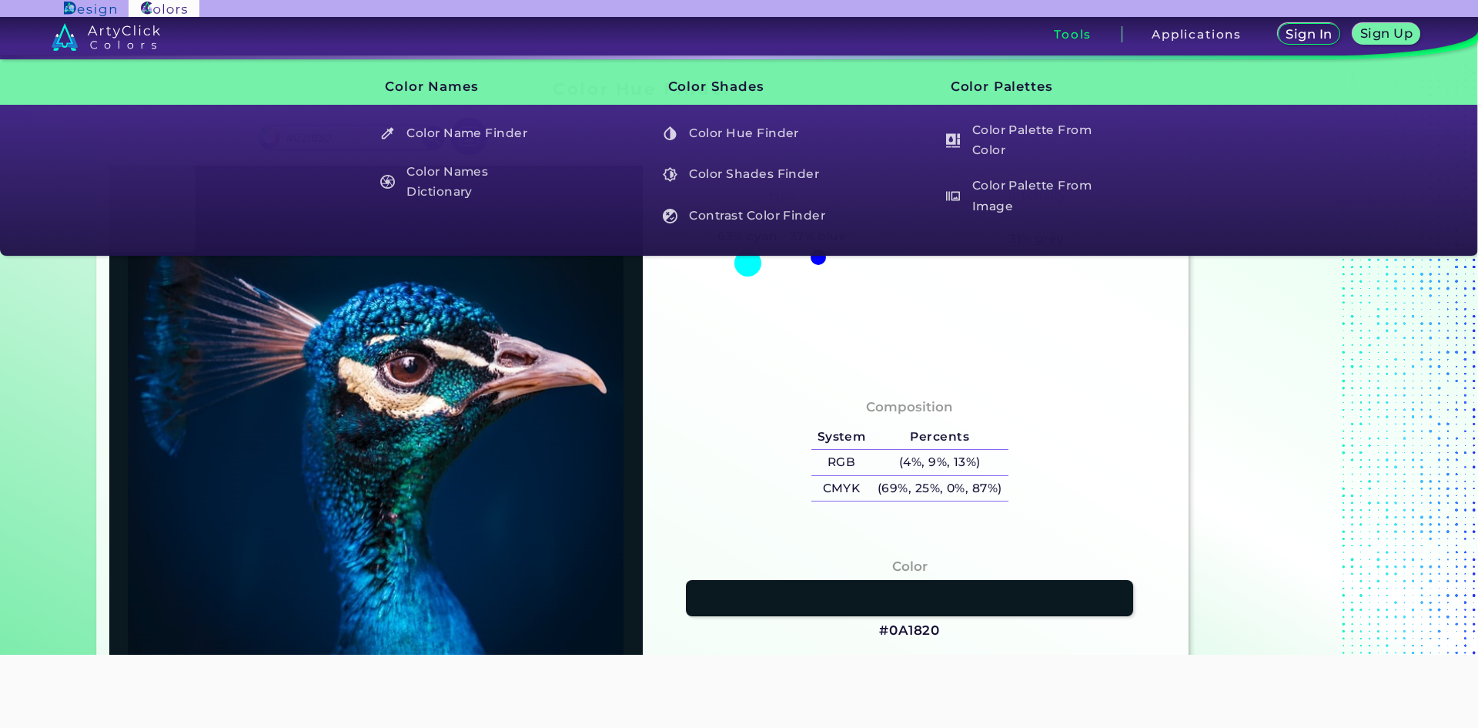
type input "#001930"
type input "#011b34"
type input "#011B34"
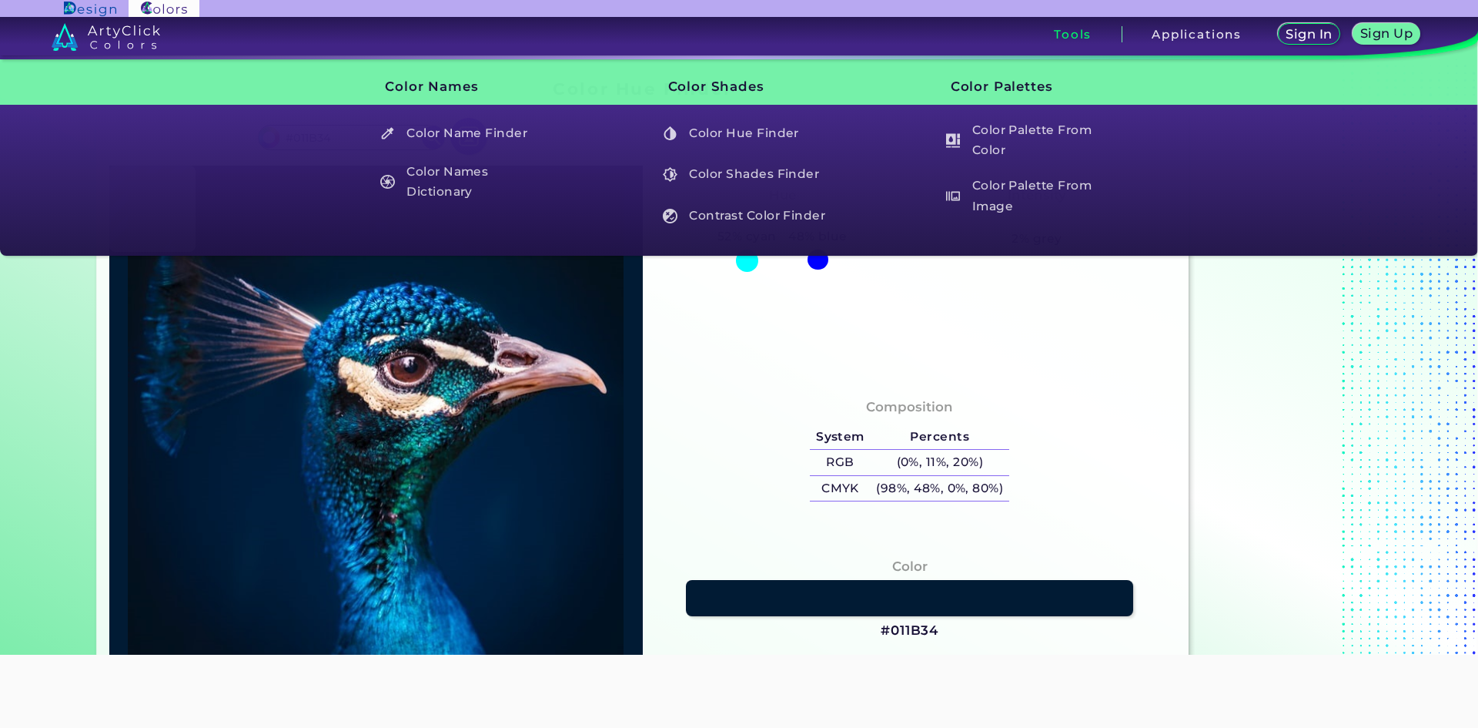
type input "#001c34"
type input "#001C34"
type input "#021d34"
type input "#021D34"
type input "#05203c"
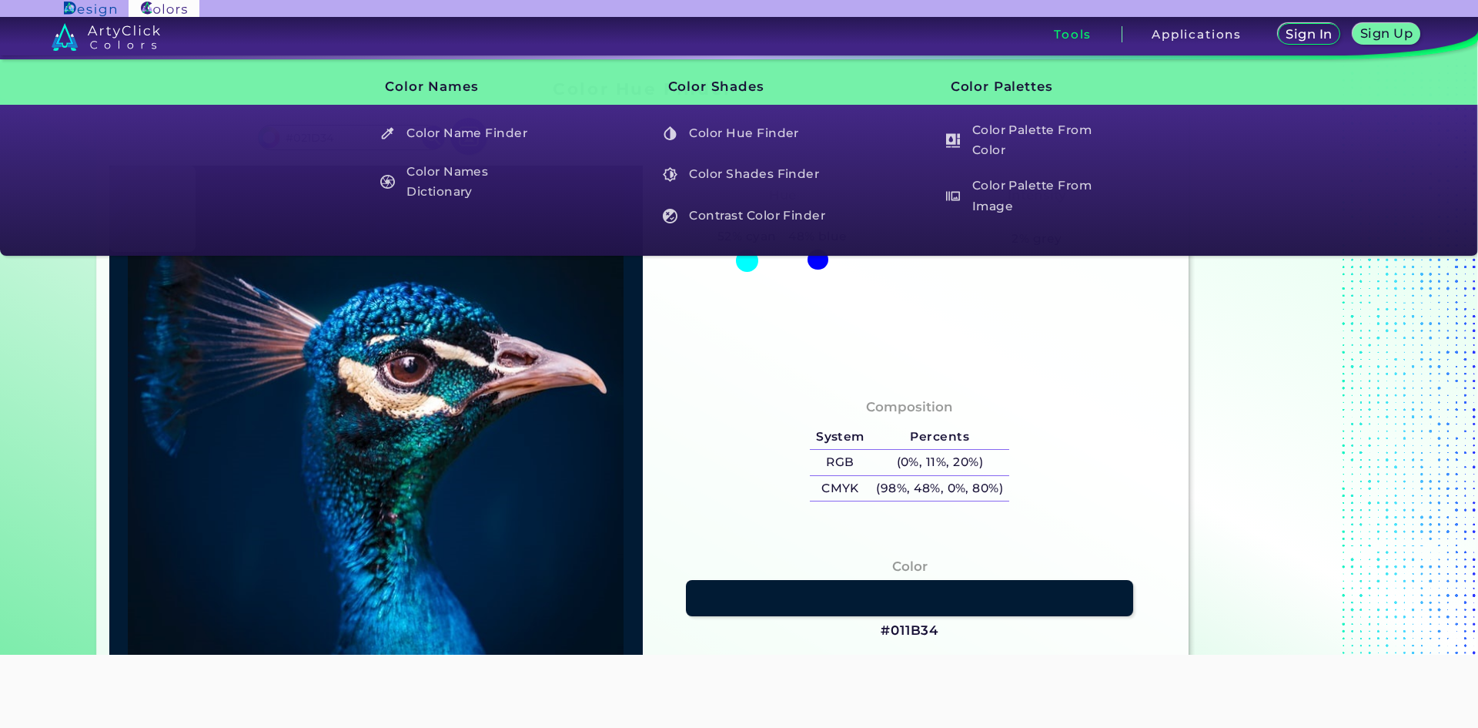
type input "#05203C"
type input "#d6c9dc"
type input "#D6C9DC"
type input "#dac9d9"
type input "#DAC9D9"
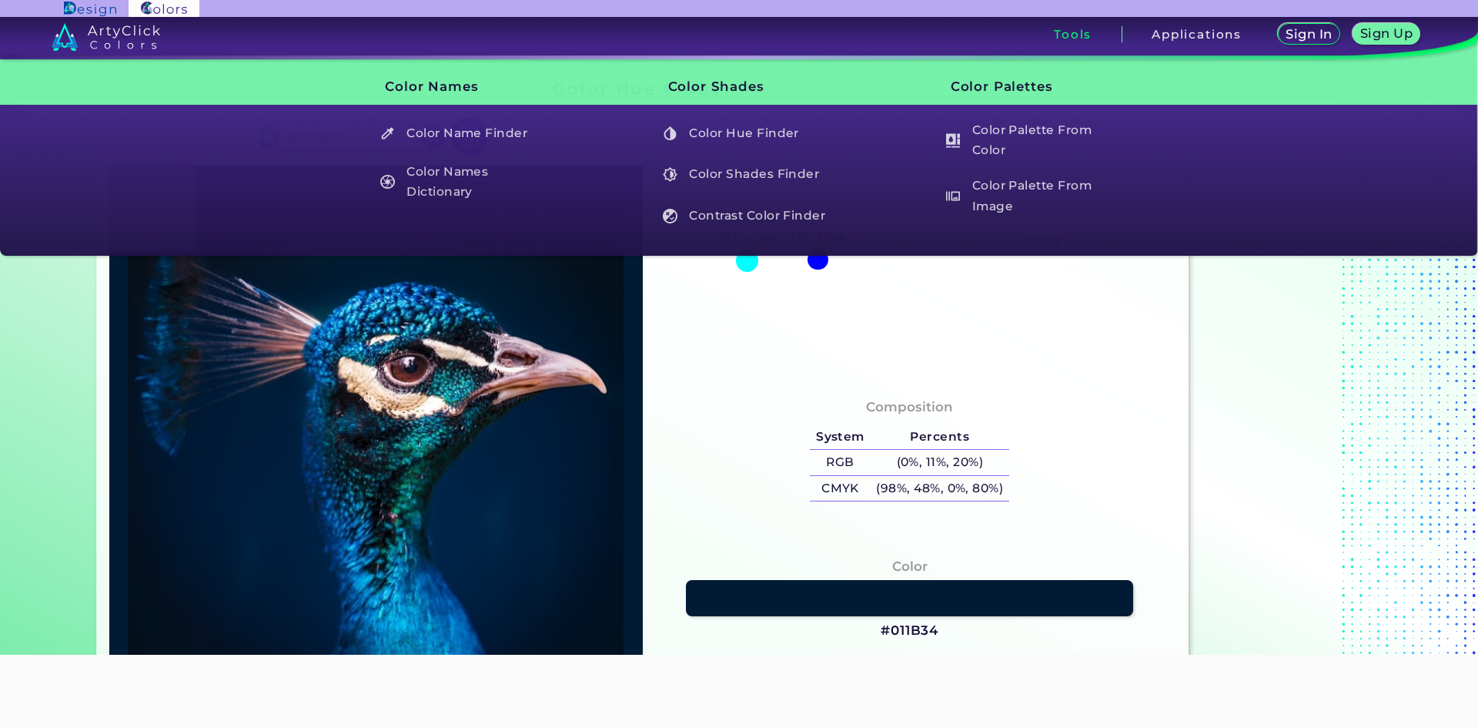
type input "#e5cfdd"
type input "#E5CFDD"
type input "#c9b1c2"
type input "#C9B1C2"
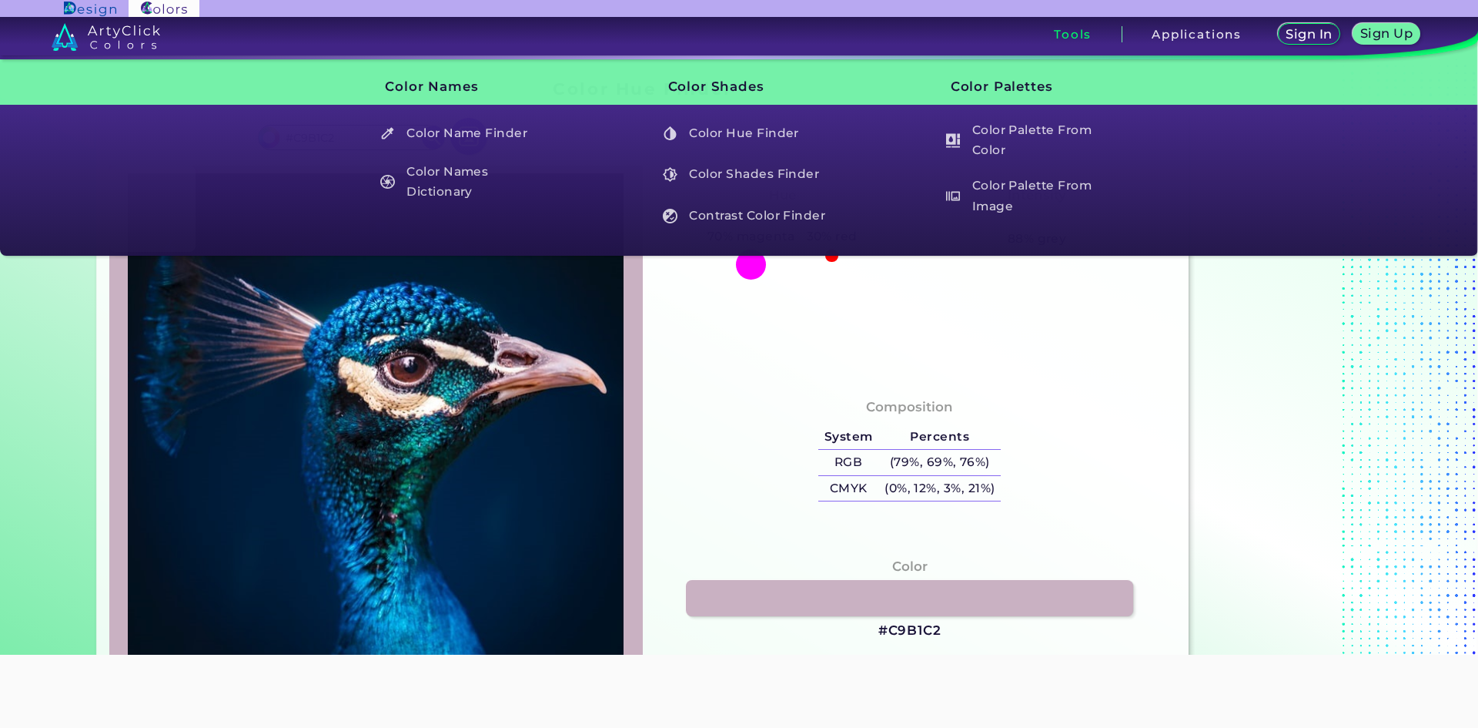
type input "#b49bad"
type input "#B49BAD"
type input "#ab8a9f"
type input "#AB8A9F"
type input "#2a0000"
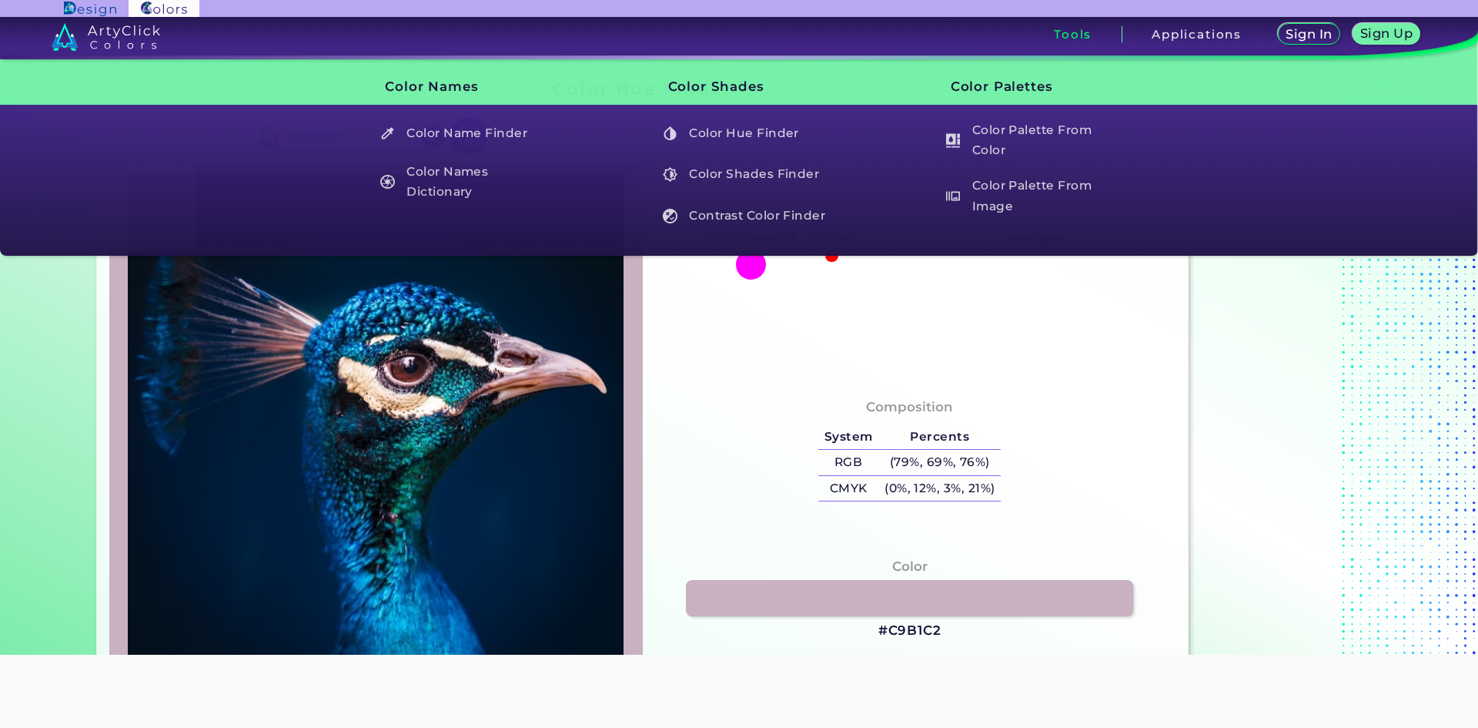
type input "#2A0000"
type input "#2f0c14"
type input "#2F0C14"
type input "#9b7a8d"
type input "#9B7A8D"
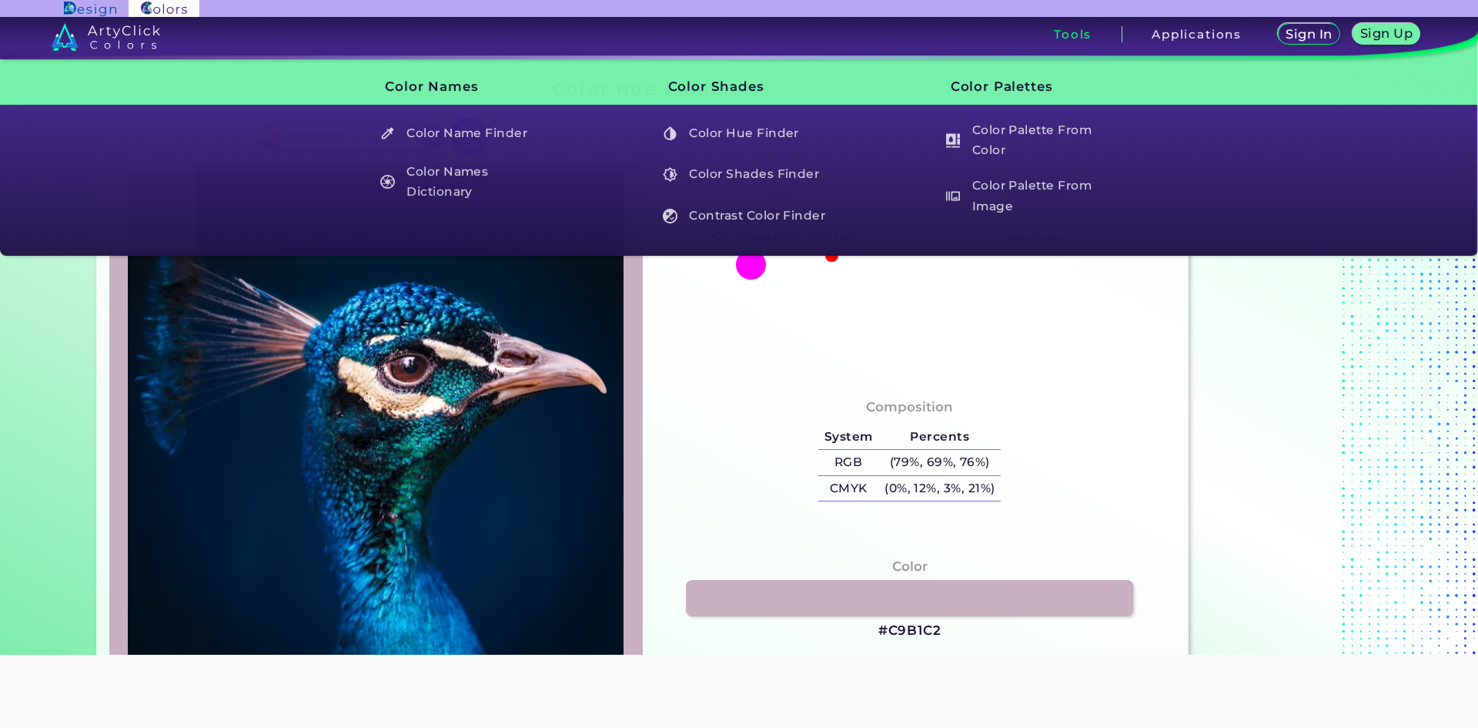
type input "#dcc1d0"
type input "#DCC1D0"
type input "#ead2dd"
type input "#EAD2DD"
type input "#e9d3dc"
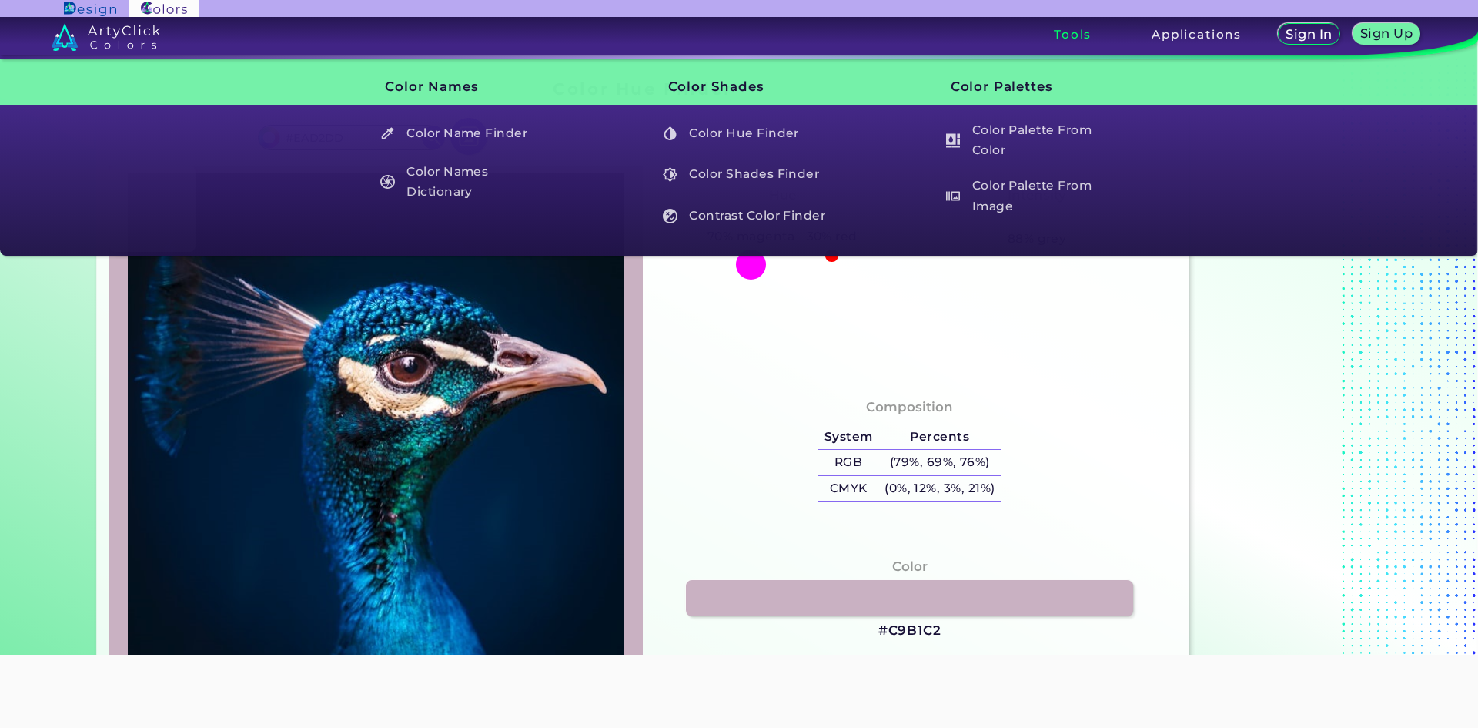
type input "#E9D3DC"
type input "#ead5de"
type input "#EAD5DE"
type input "#e7d2db"
type input "#E7D2DB"
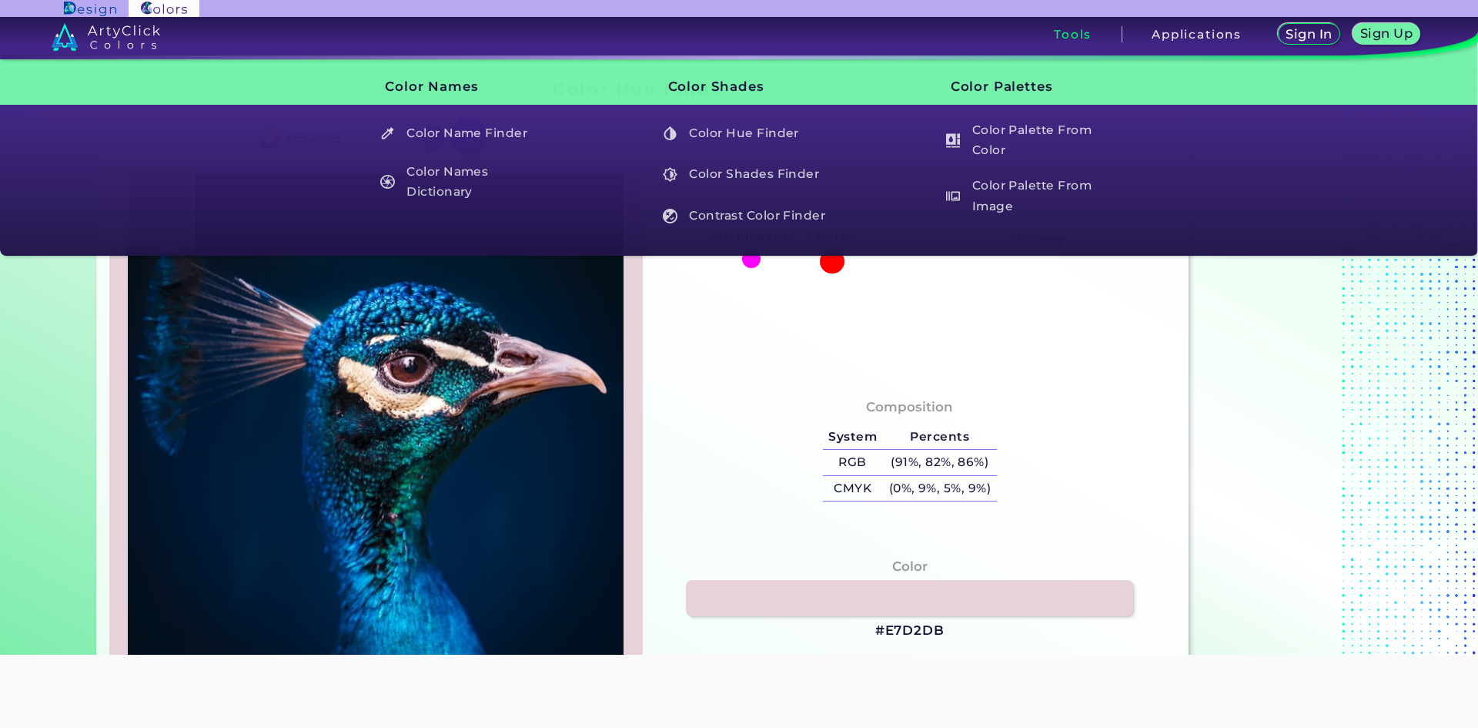
type input "#e4d0db"
type input "#E4D0DB"
type input "#e5d1dd"
type input "#E5D1DD"
type input "#e3cedd"
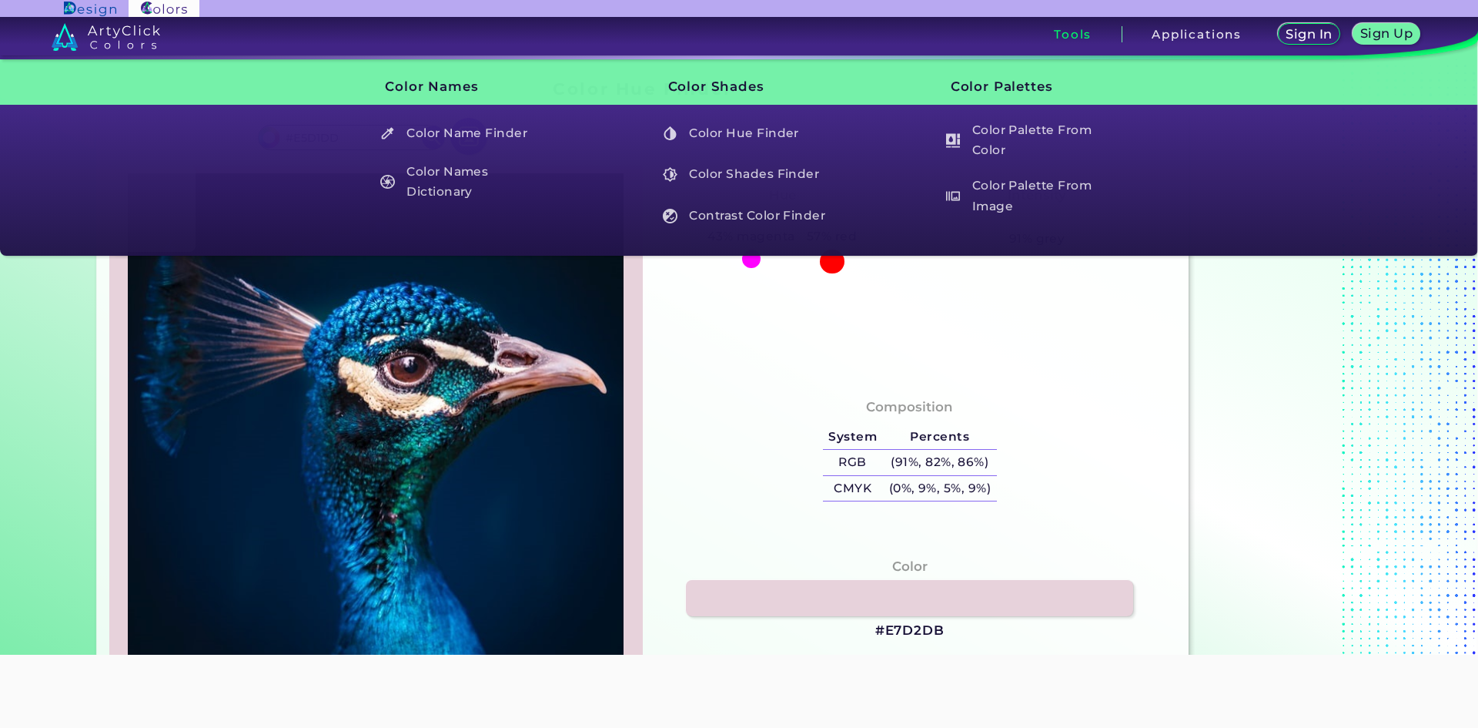
type input "#E3CEDD"
type input "#dfccdc"
type input "#DFCCDC"
type input "#e5d4e4"
type input "#E5D4E4"
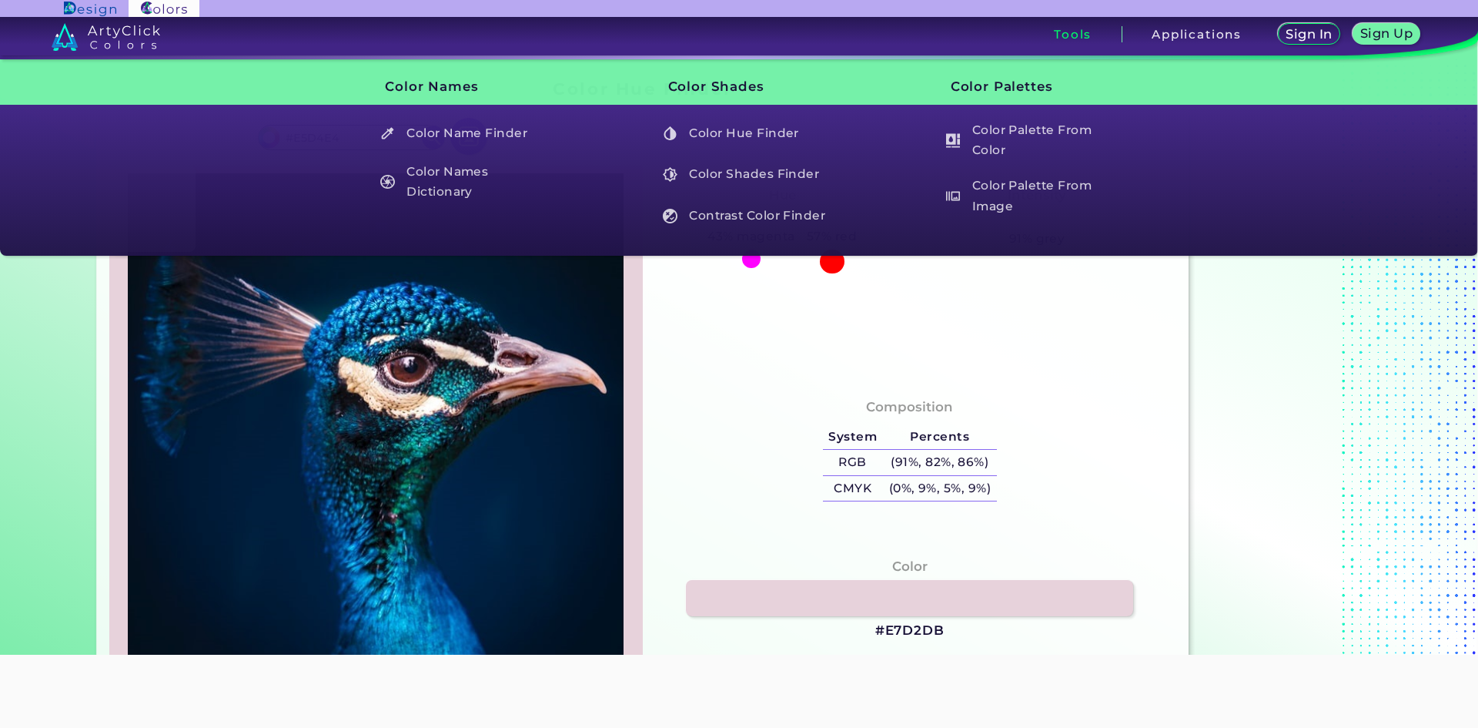
type input "#e1d3e2"
type input "#E1D3E2"
type input "#e0d4e3"
type input "#E0D4E3"
type input "#ddcfde"
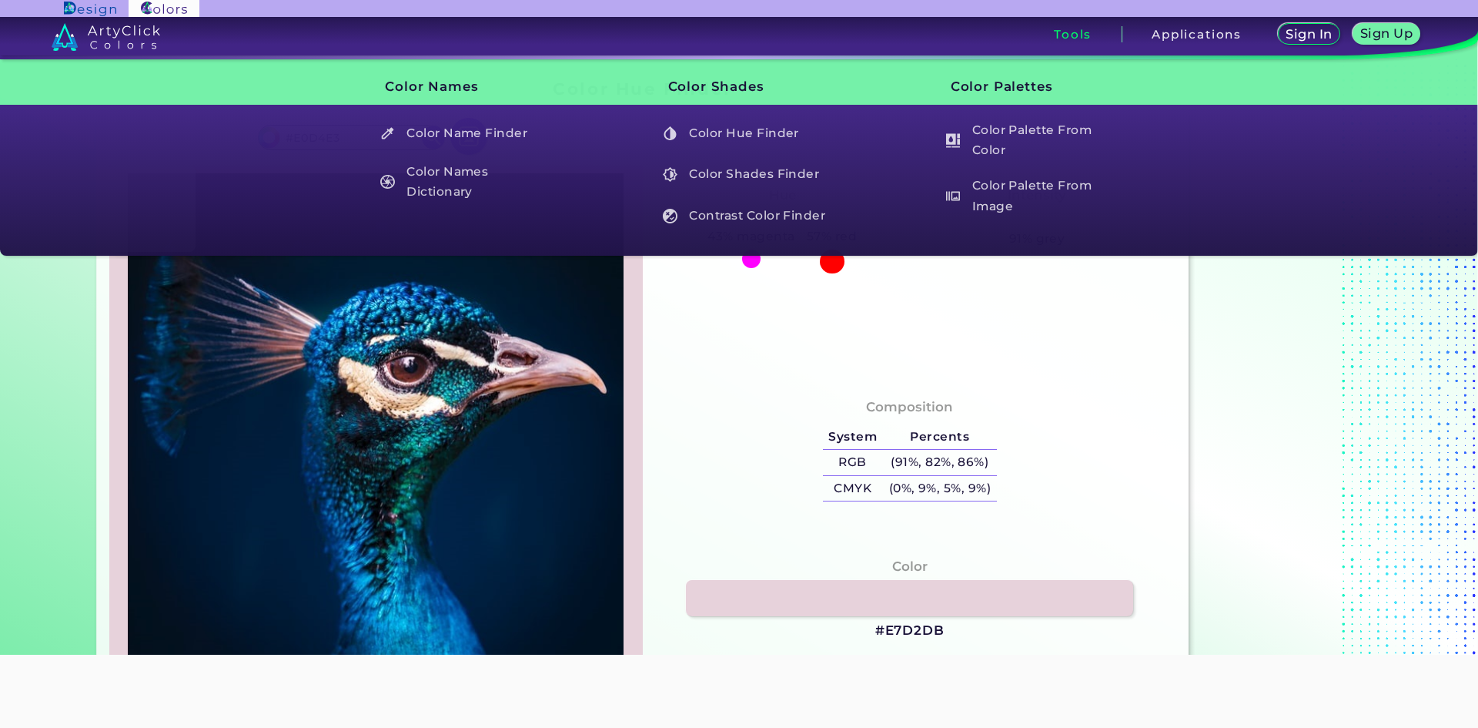
type input "#DDCFDE"
type input "#dfd1df"
type input "#DFD1DF"
type input "#e1d2df"
type input "#E1D2DF"
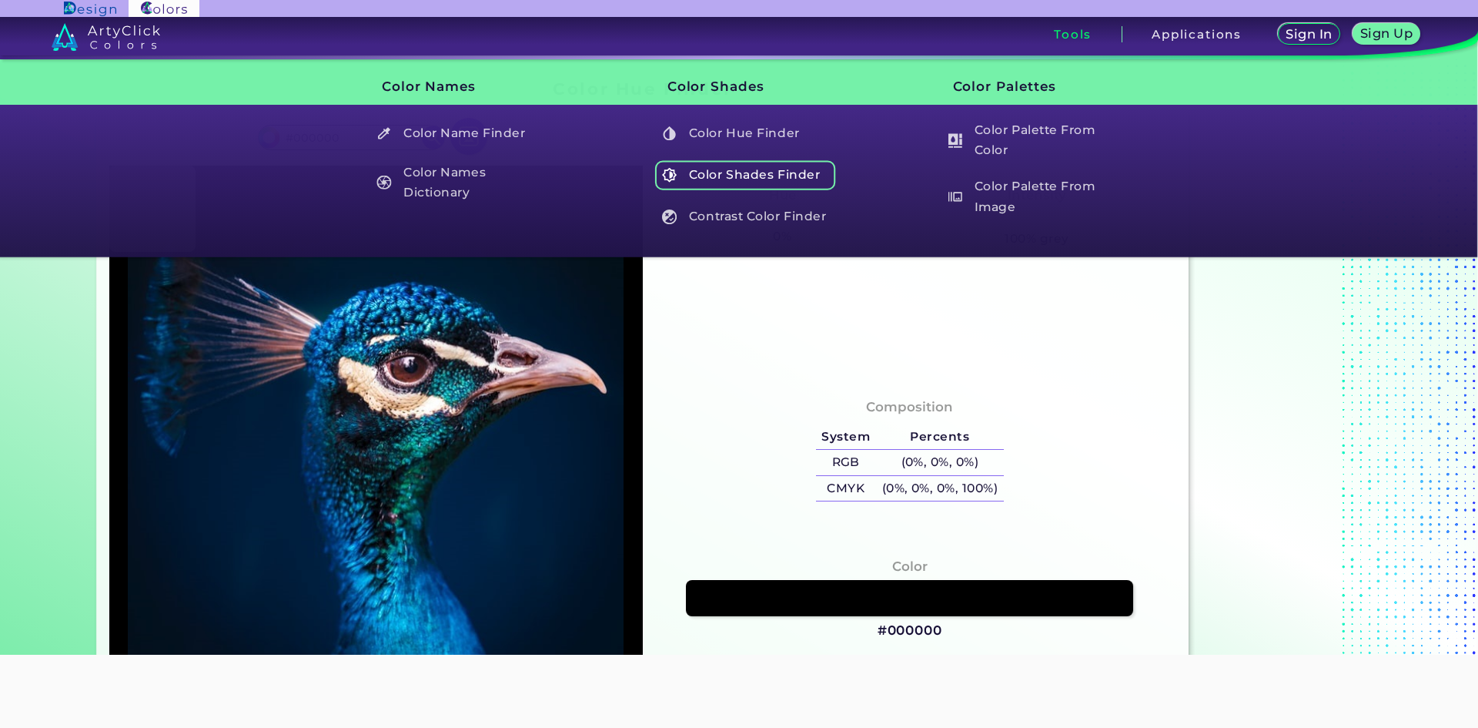
click at [811, 174] on h5 "Color Shades Finder" at bounding box center [745, 174] width 181 height 29
